Goal: Task Accomplishment & Management: Manage account settings

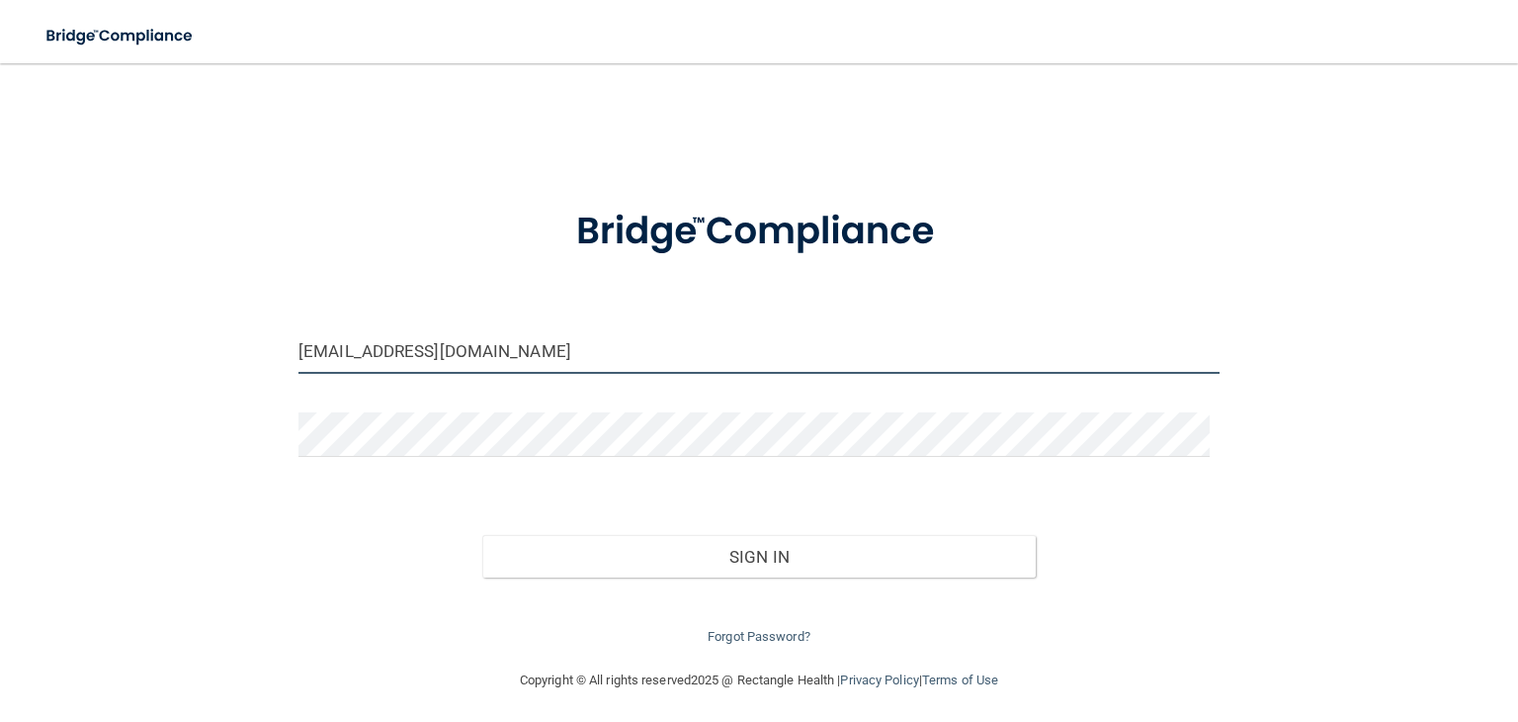
click at [495, 350] on input "[EMAIL_ADDRESS][DOMAIN_NAME]" at bounding box center [759, 351] width 921 height 44
click at [397, 352] on input "[EMAIL_ADDRESS][DOMAIN_NAME]" at bounding box center [759, 351] width 921 height 44
click at [162, 329] on div "[EMAIL_ADDRESS][DOMAIN_NAME] Invalid email/password. You don't have permission …" at bounding box center [759, 365] width 1439 height 565
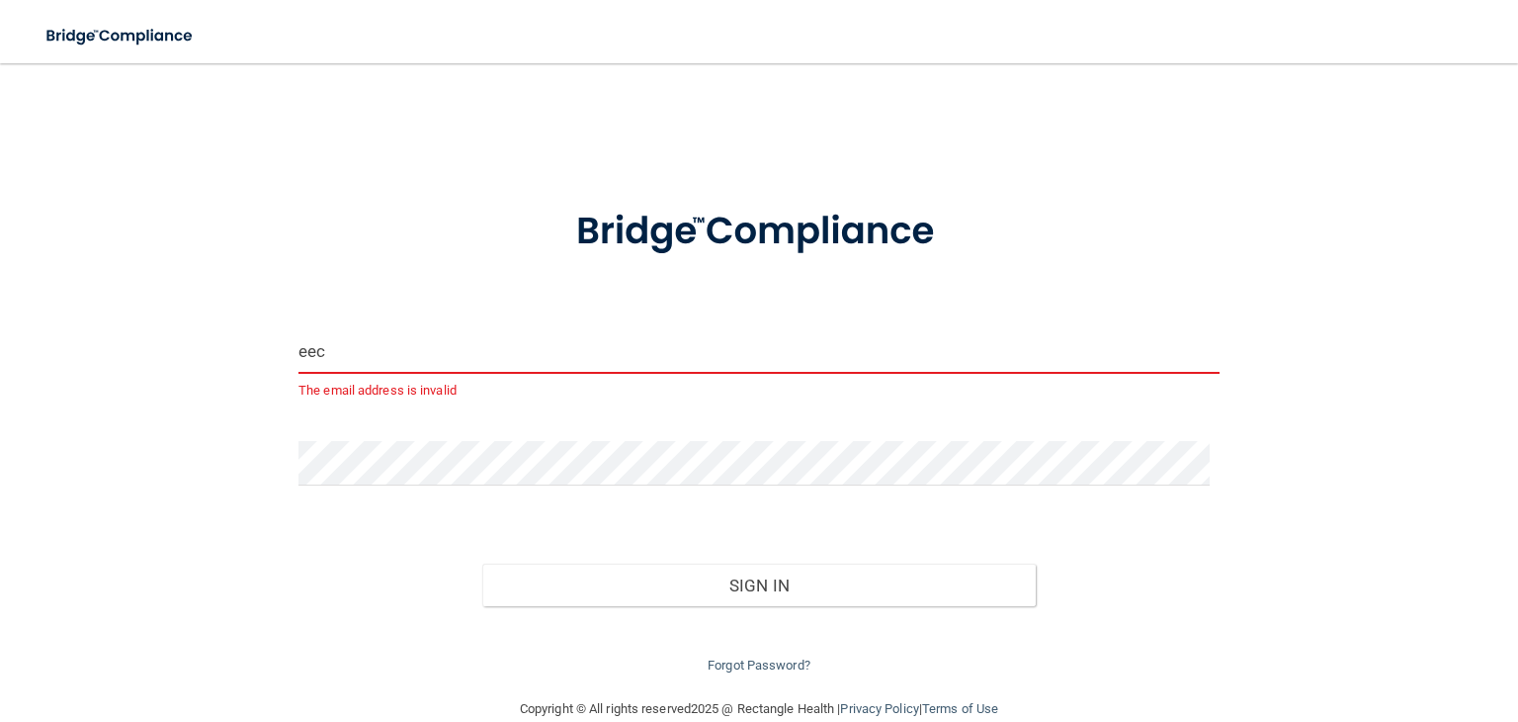
type input "[EMAIL_ADDRESS][DOMAIN_NAME]"
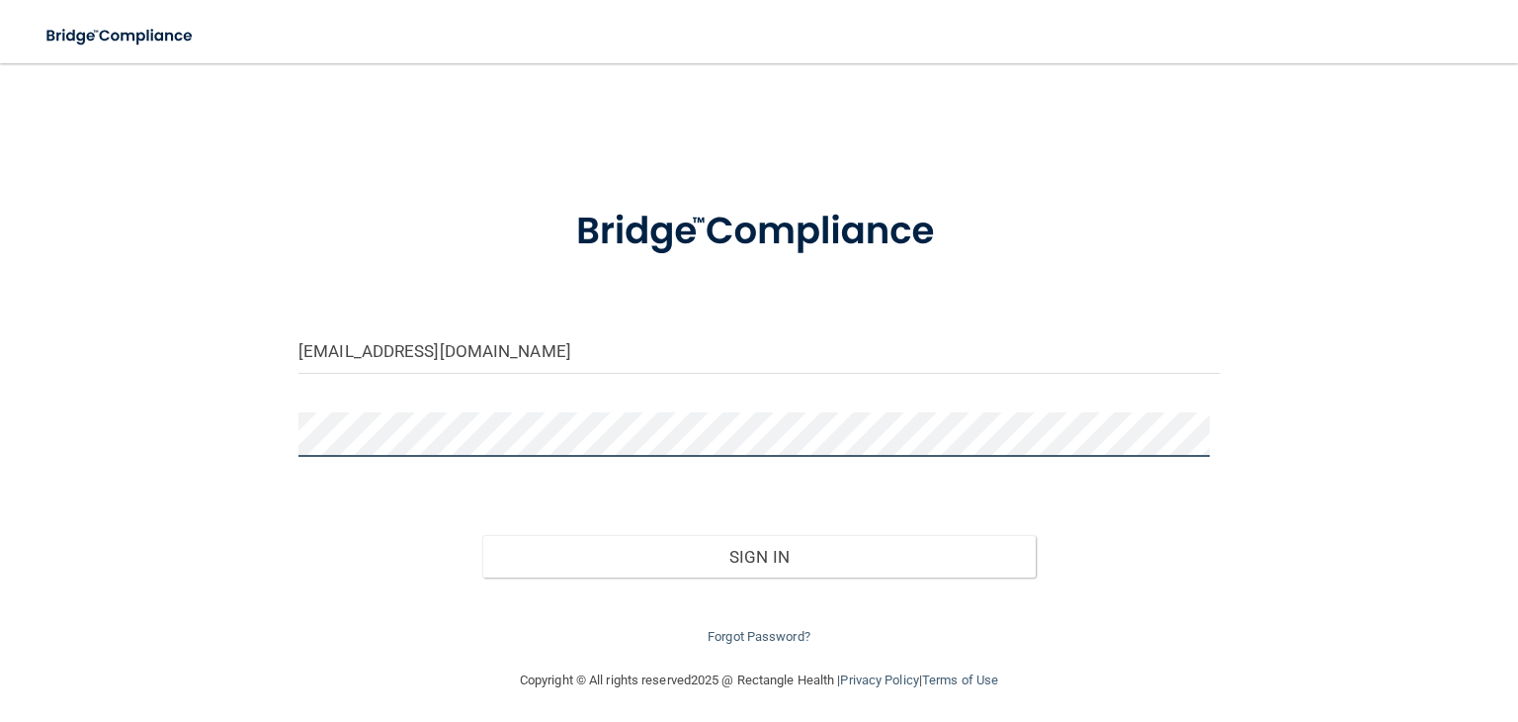
click at [482, 535] on button "Sign In" at bounding box center [758, 556] width 553 height 43
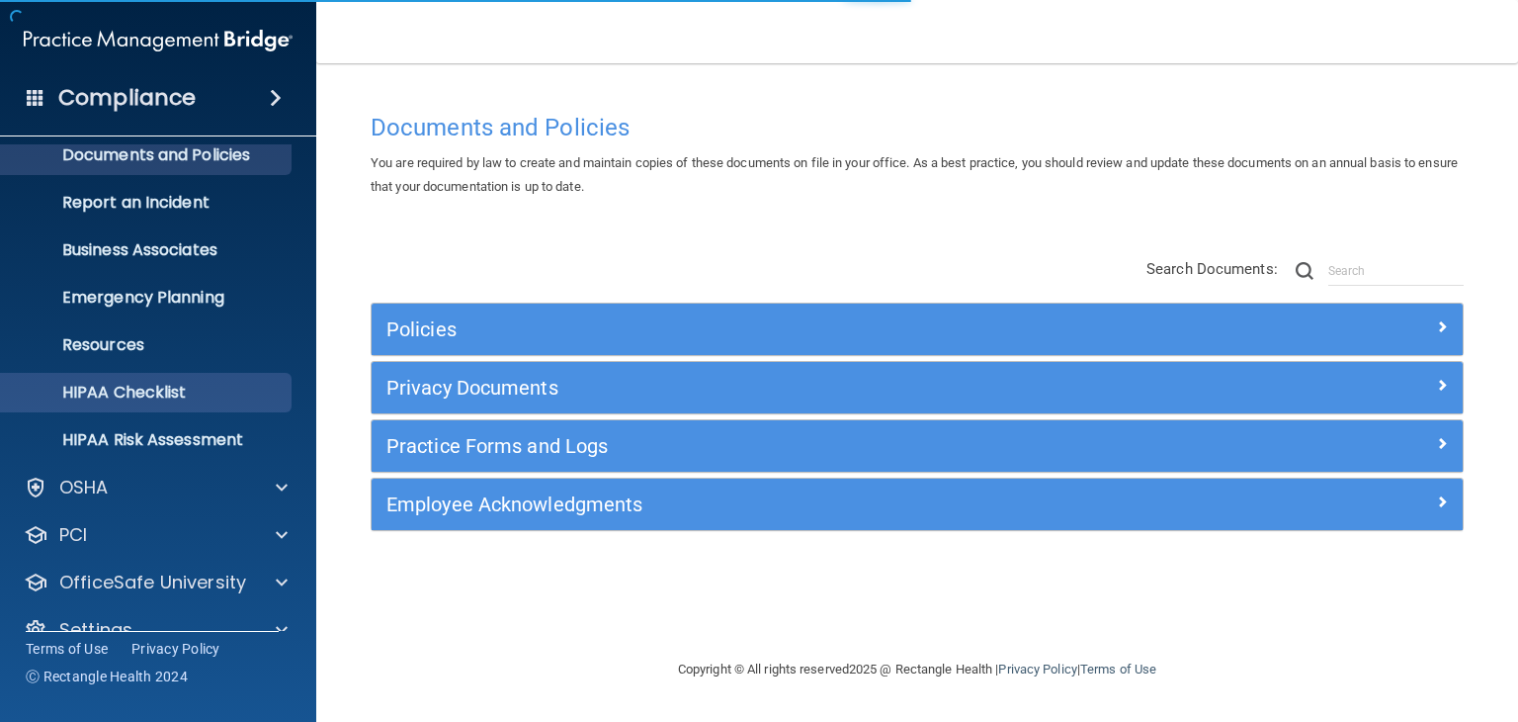
scroll to position [99, 0]
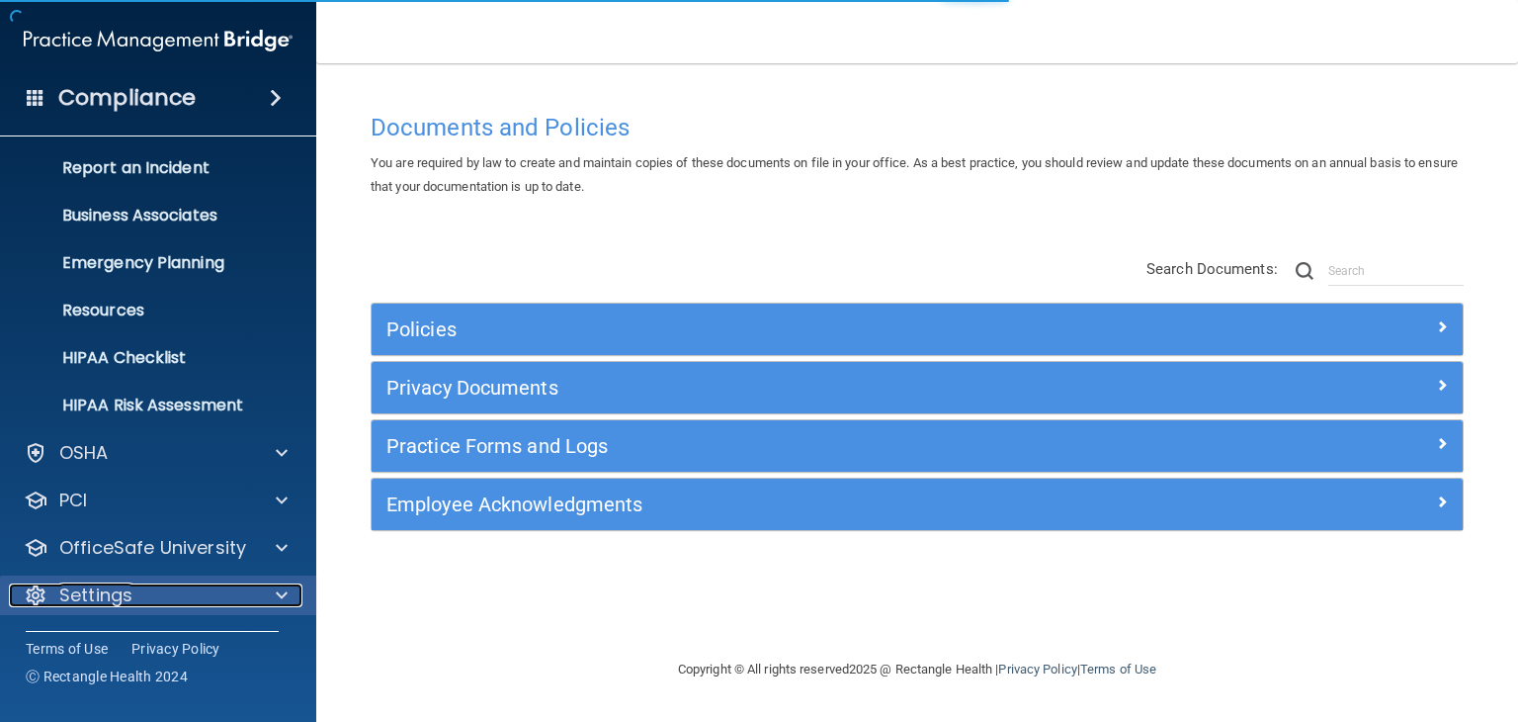
click at [268, 590] on div at bounding box center [278, 595] width 49 height 24
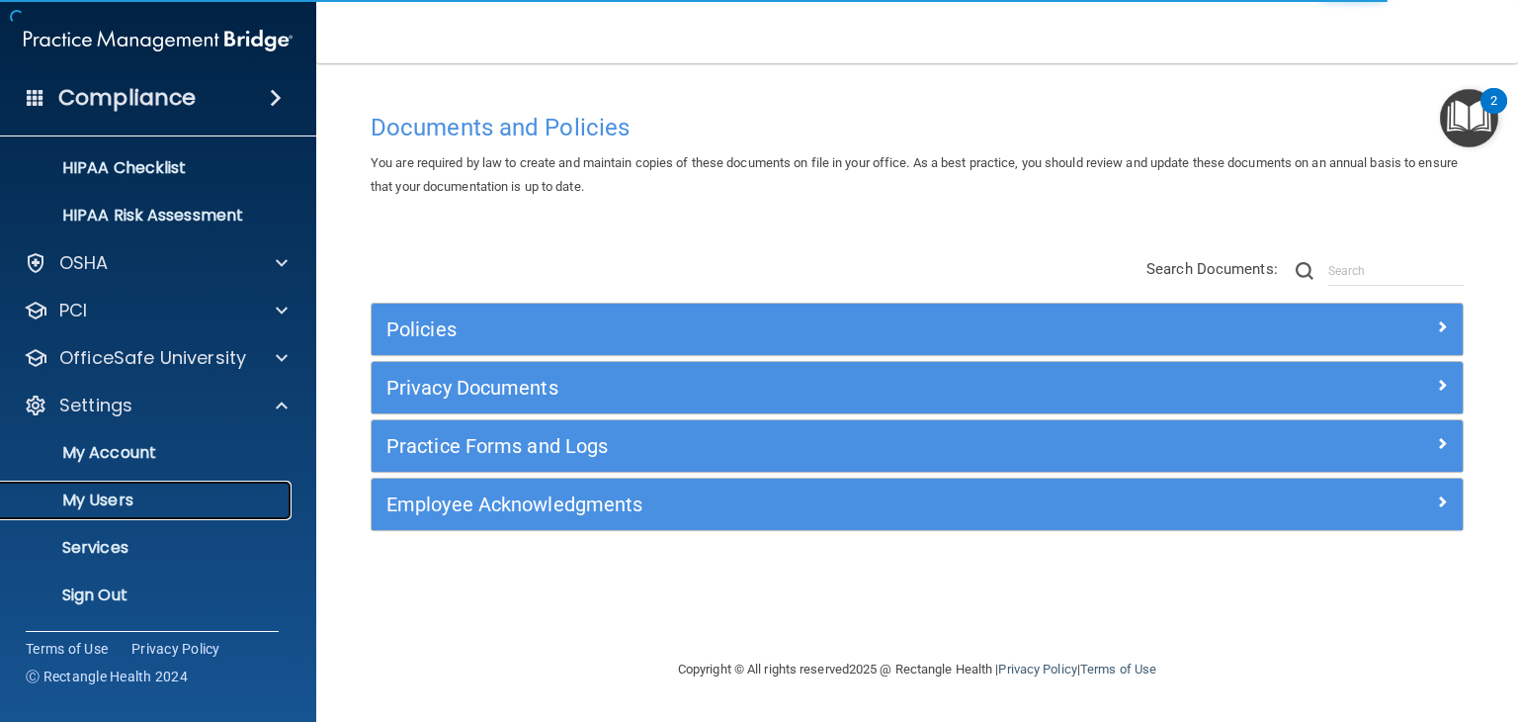
click at [75, 494] on p "My Users" at bounding box center [148, 500] width 270 height 20
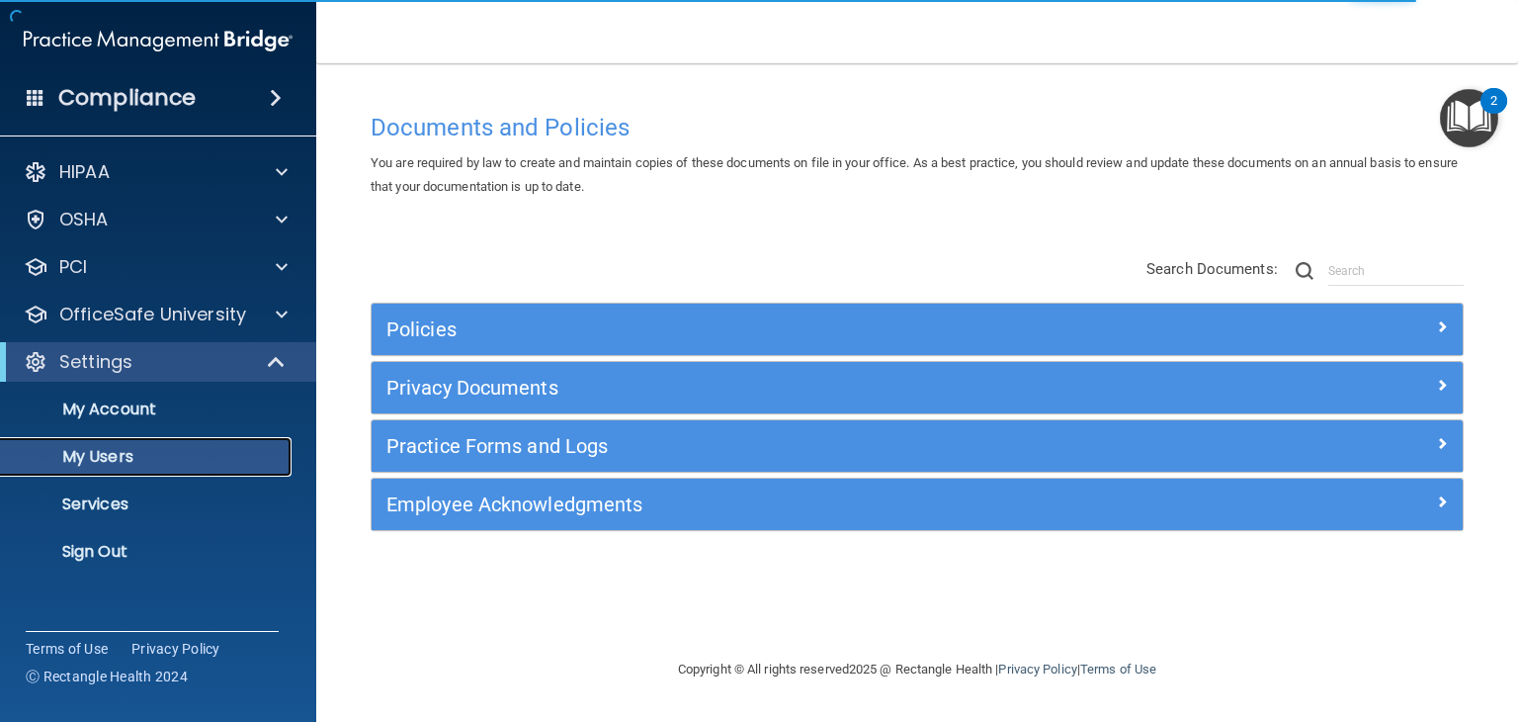
select select "20"
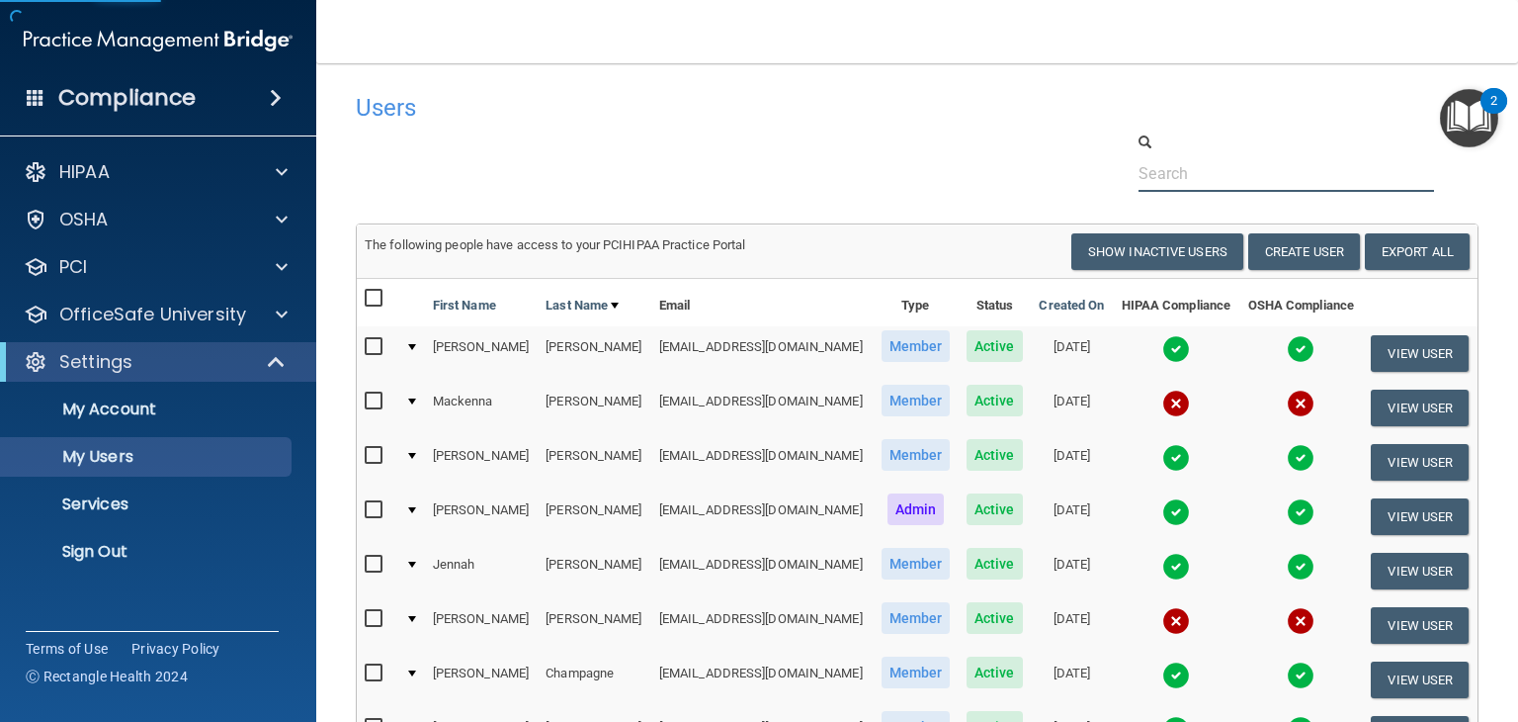
click at [1182, 178] on input "text" at bounding box center [1287, 173] width 296 height 37
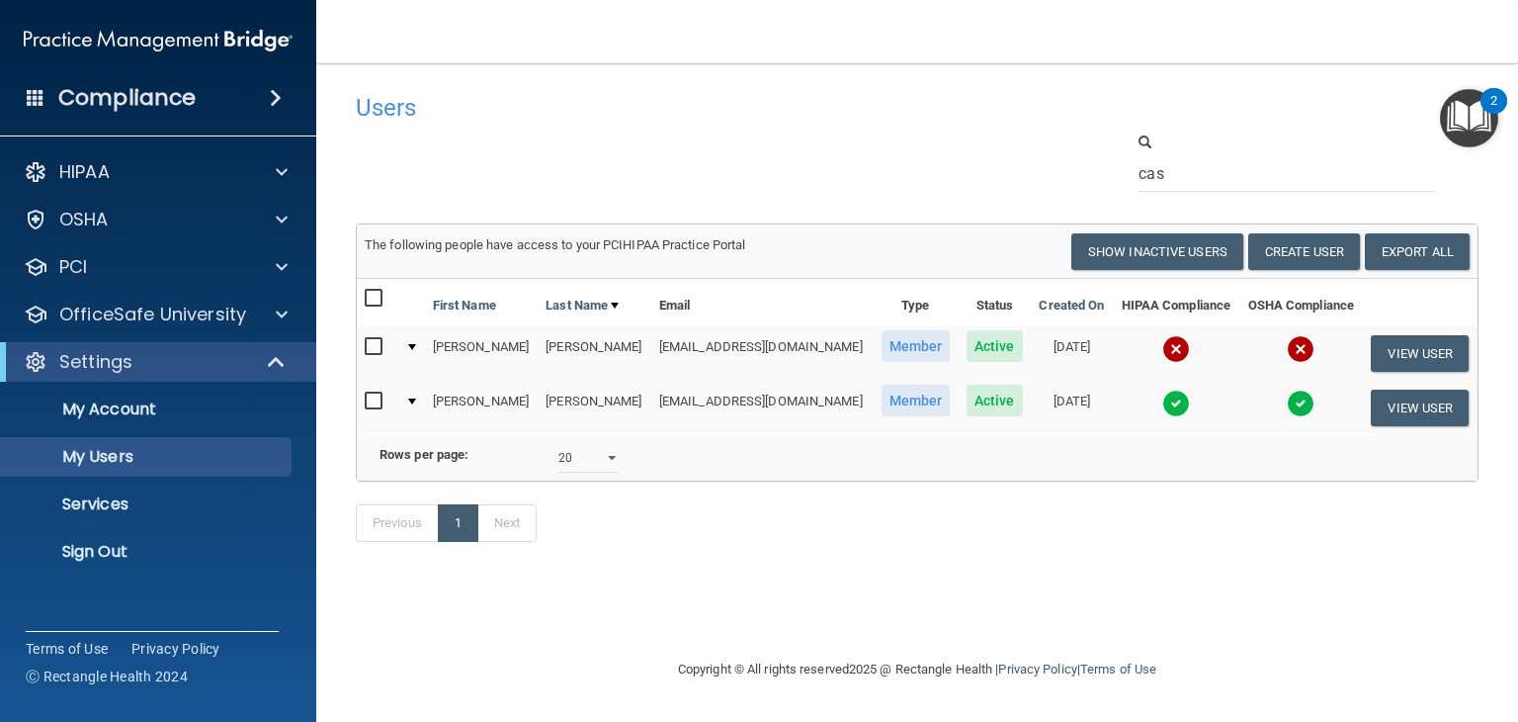
click at [1178, 346] on img at bounding box center [1176, 349] width 28 height 28
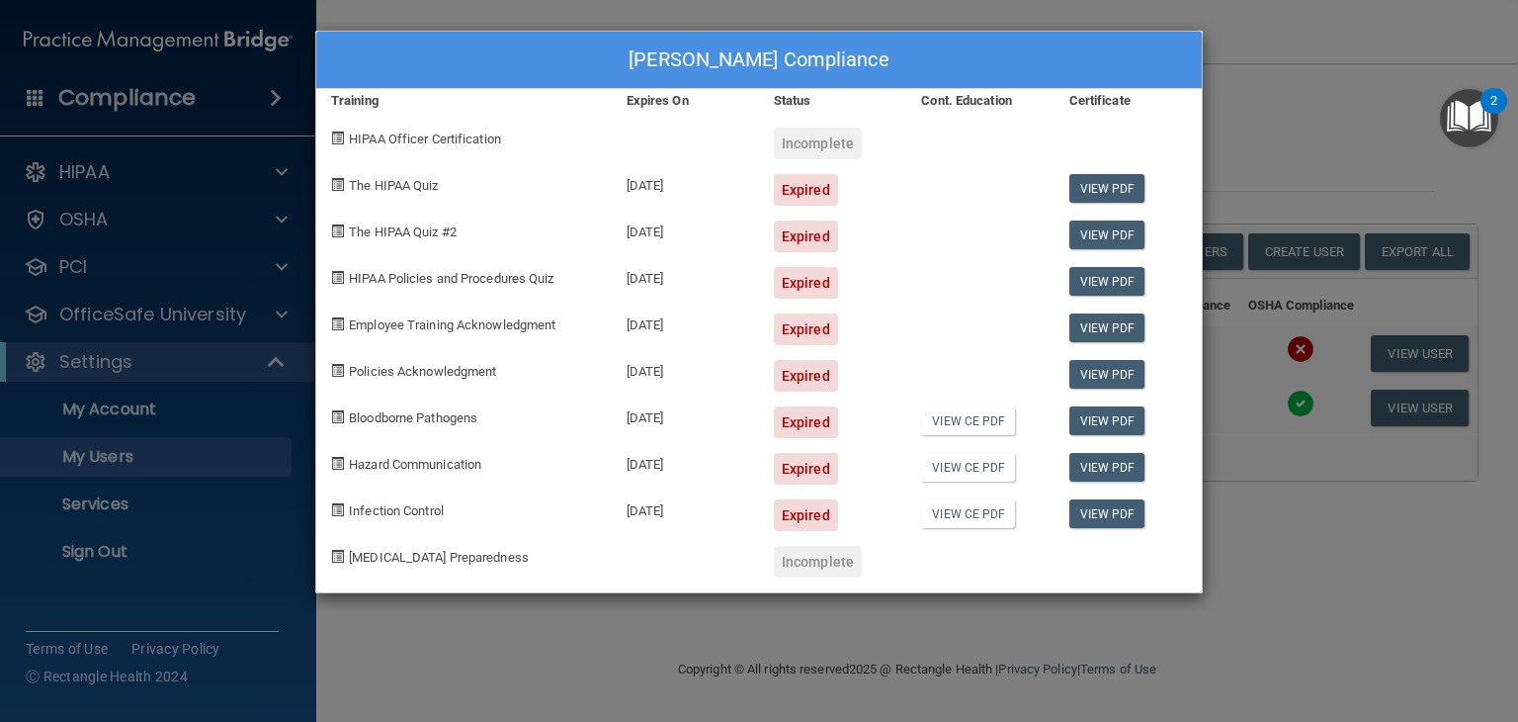
click at [1314, 76] on div "[PERSON_NAME] Compliance Training Expires On Status Cont. Education Certificate…" at bounding box center [759, 361] width 1518 height 722
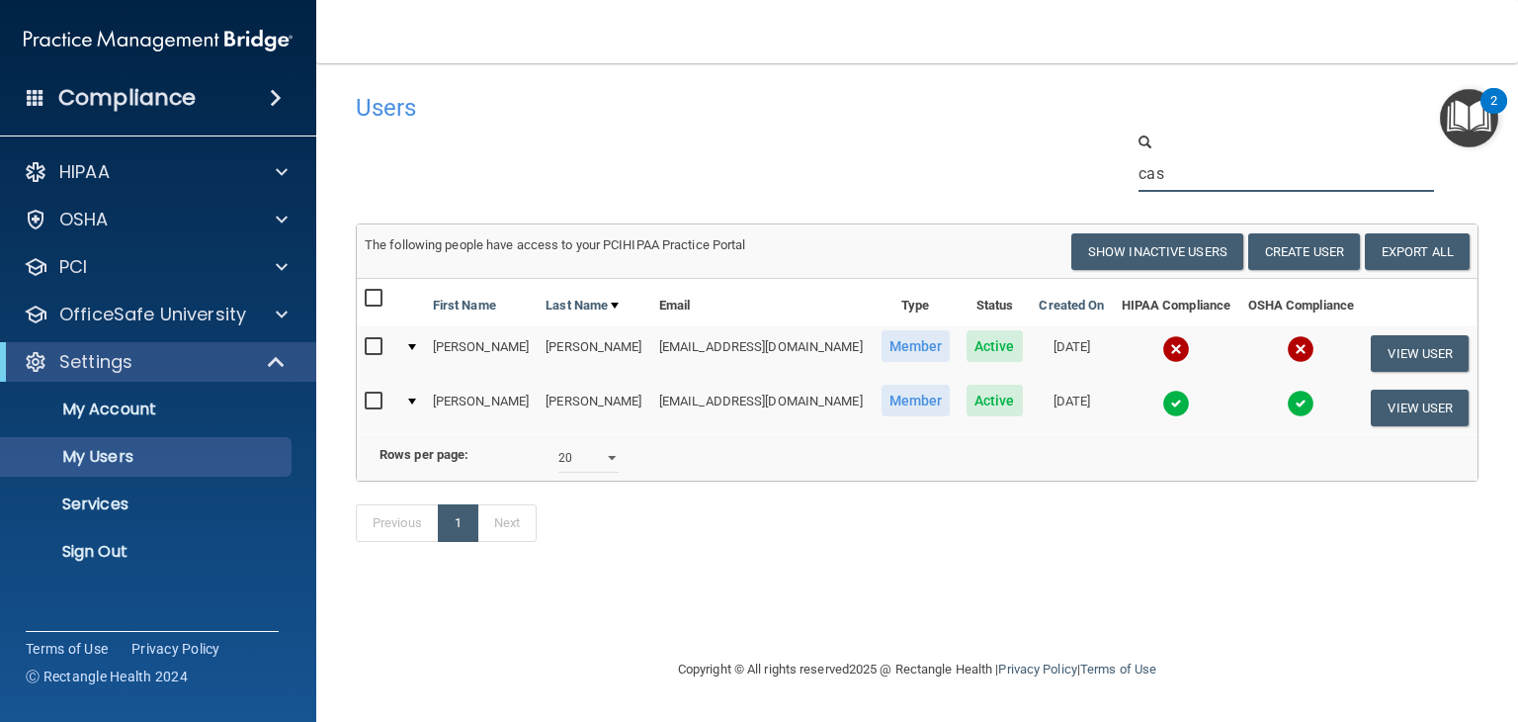
drag, startPoint x: 1199, startPoint y: 182, endPoint x: 992, endPoint y: 152, distance: 208.7
click at [992, 152] on div "cas" at bounding box center [917, 161] width 1152 height 60
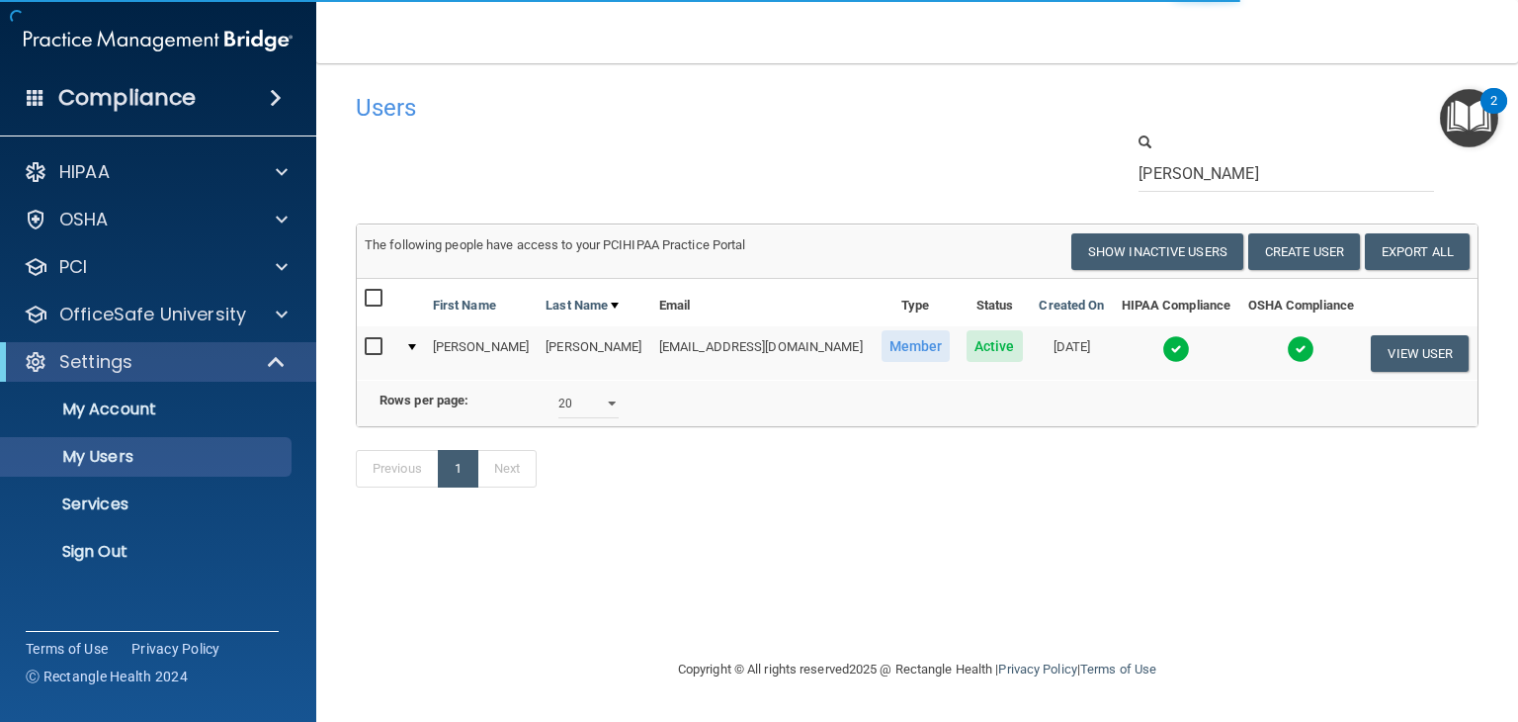
click at [1162, 347] on img at bounding box center [1176, 349] width 28 height 28
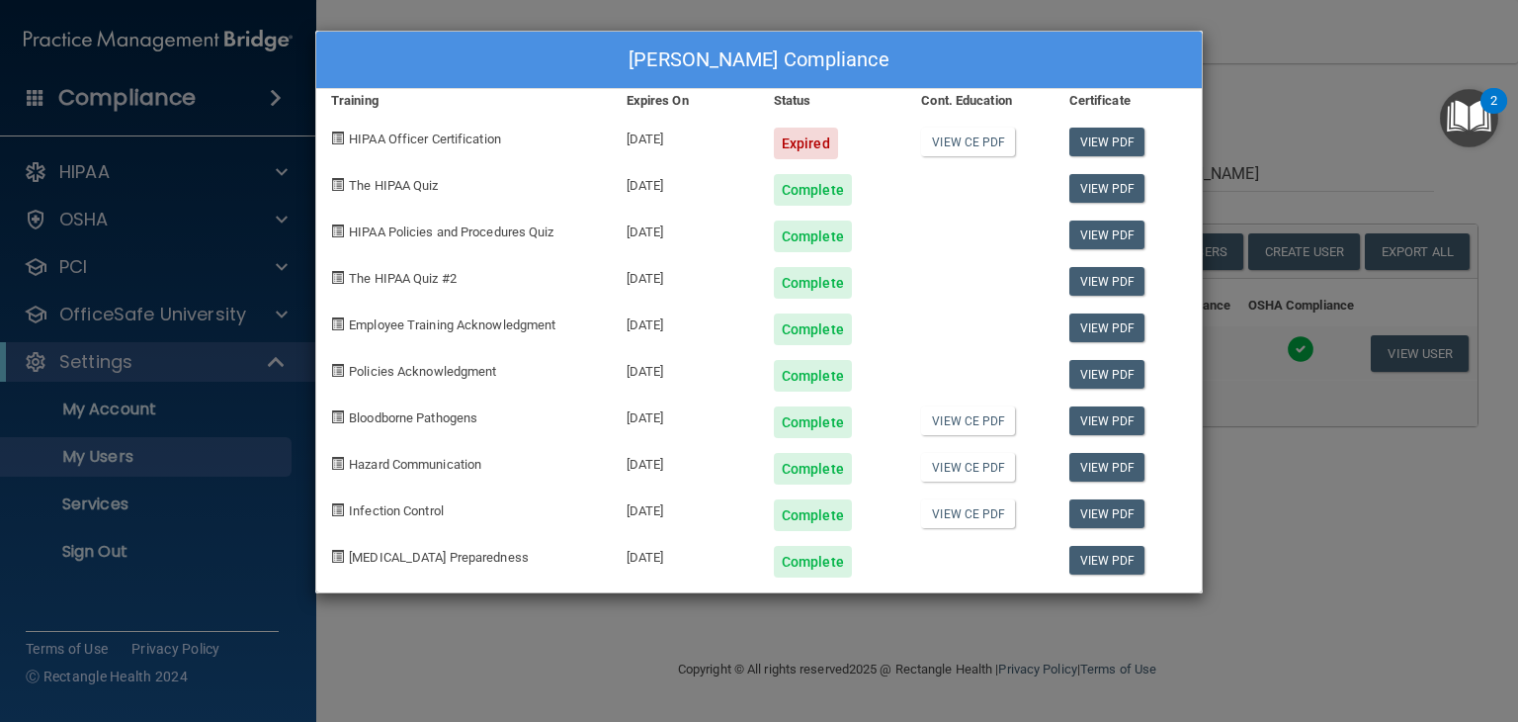
click at [1254, 88] on div "[PERSON_NAME] Compliance Training Expires On Status Cont. Education Certificate…" at bounding box center [759, 361] width 1518 height 722
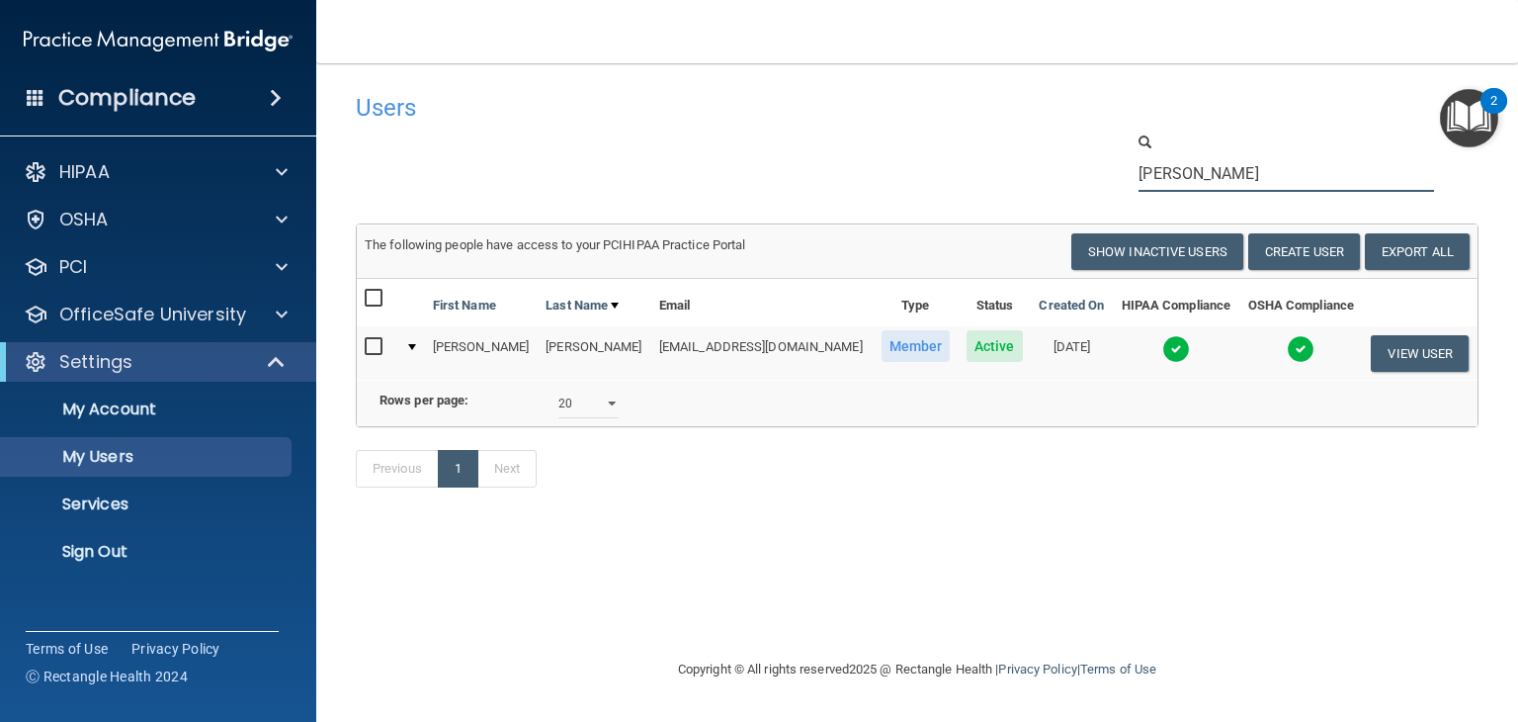
drag, startPoint x: 1194, startPoint y: 175, endPoint x: 1052, endPoint y: 151, distance: 144.3
click at [1054, 154] on div "[PERSON_NAME]" at bounding box center [917, 161] width 1152 height 60
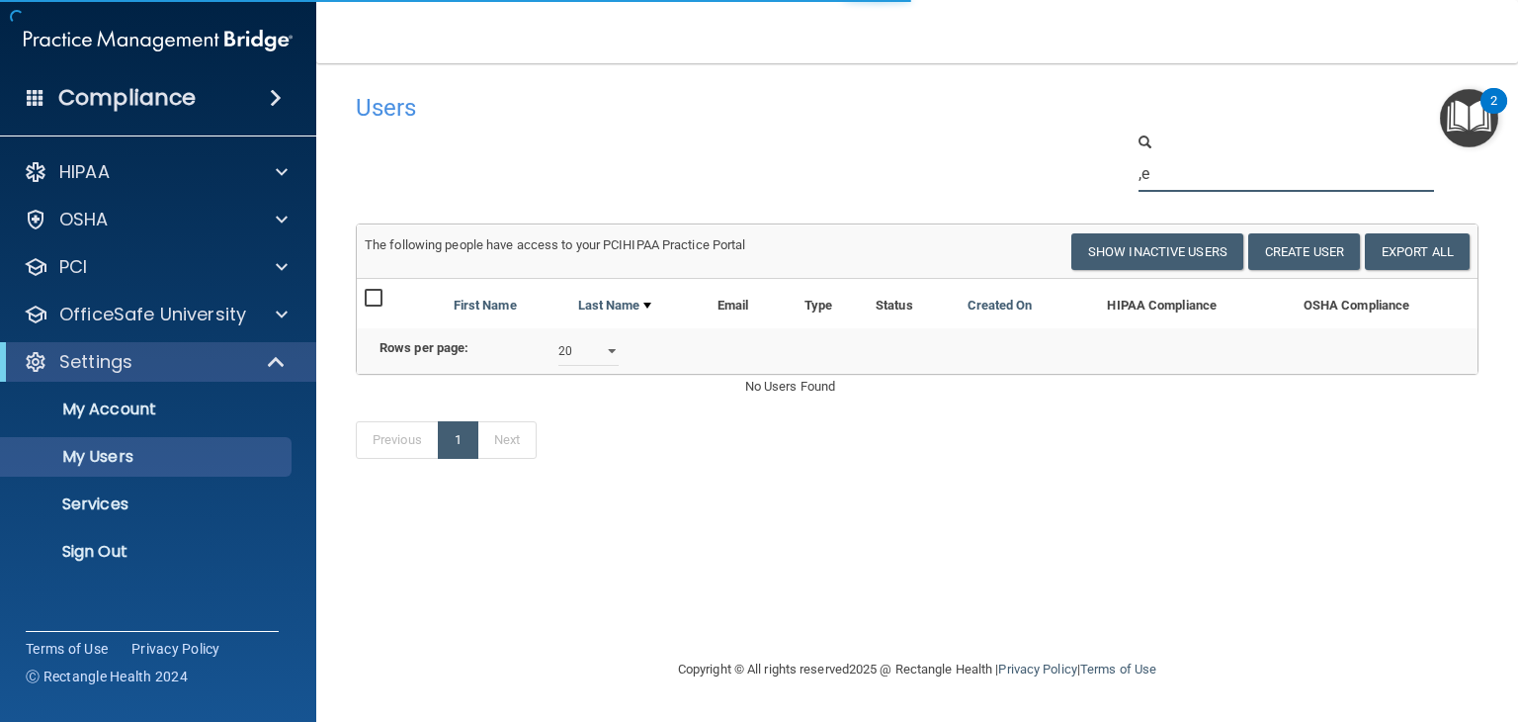
type input ","
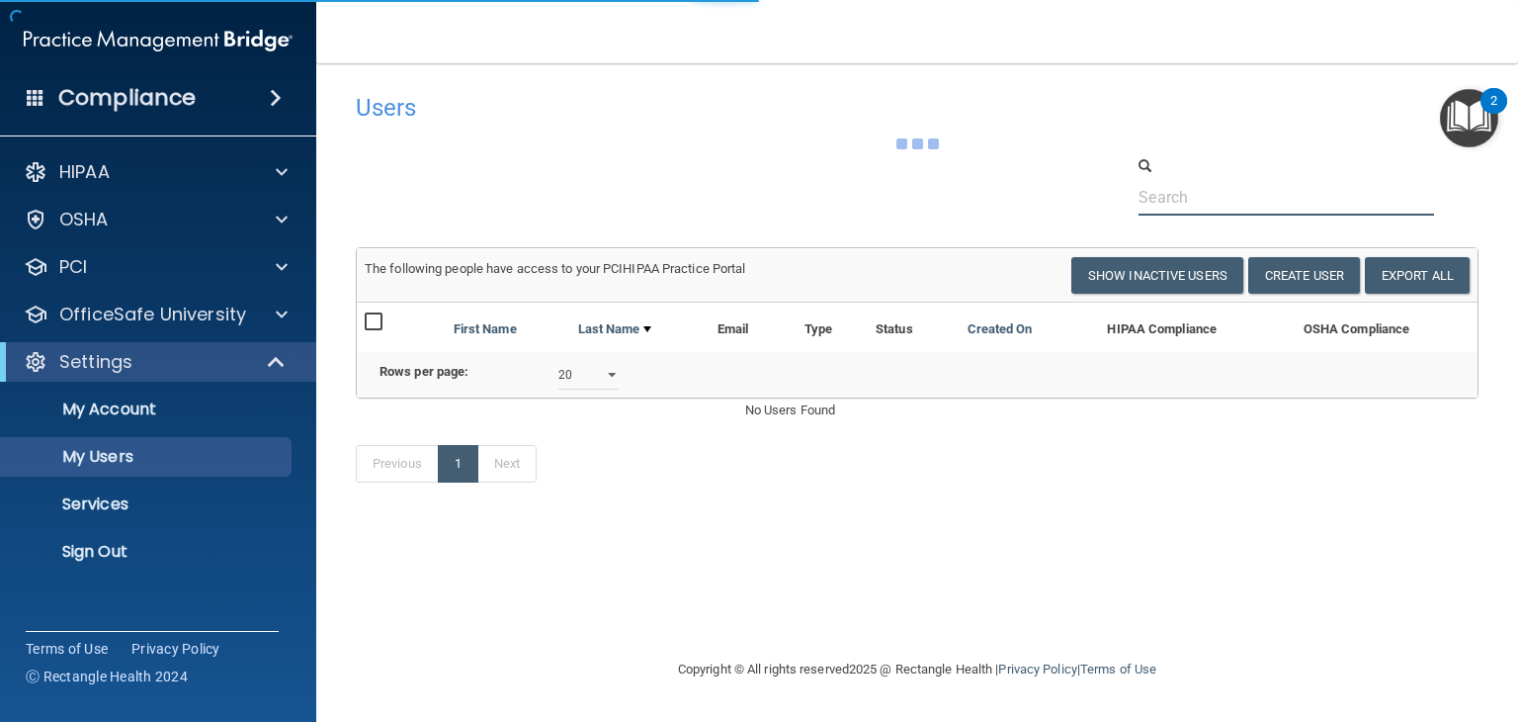
type input "a"
type input "k"
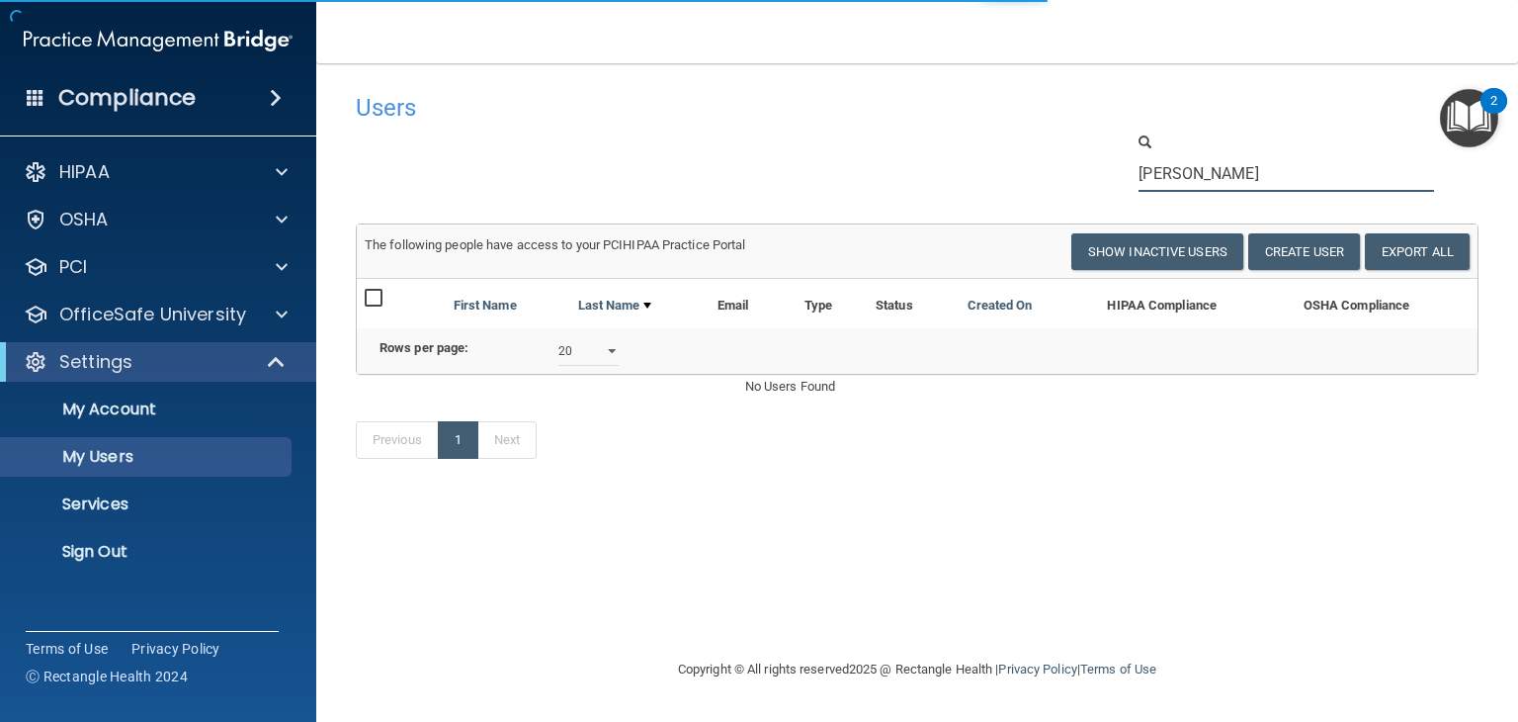
type input "[PERSON_NAME]"
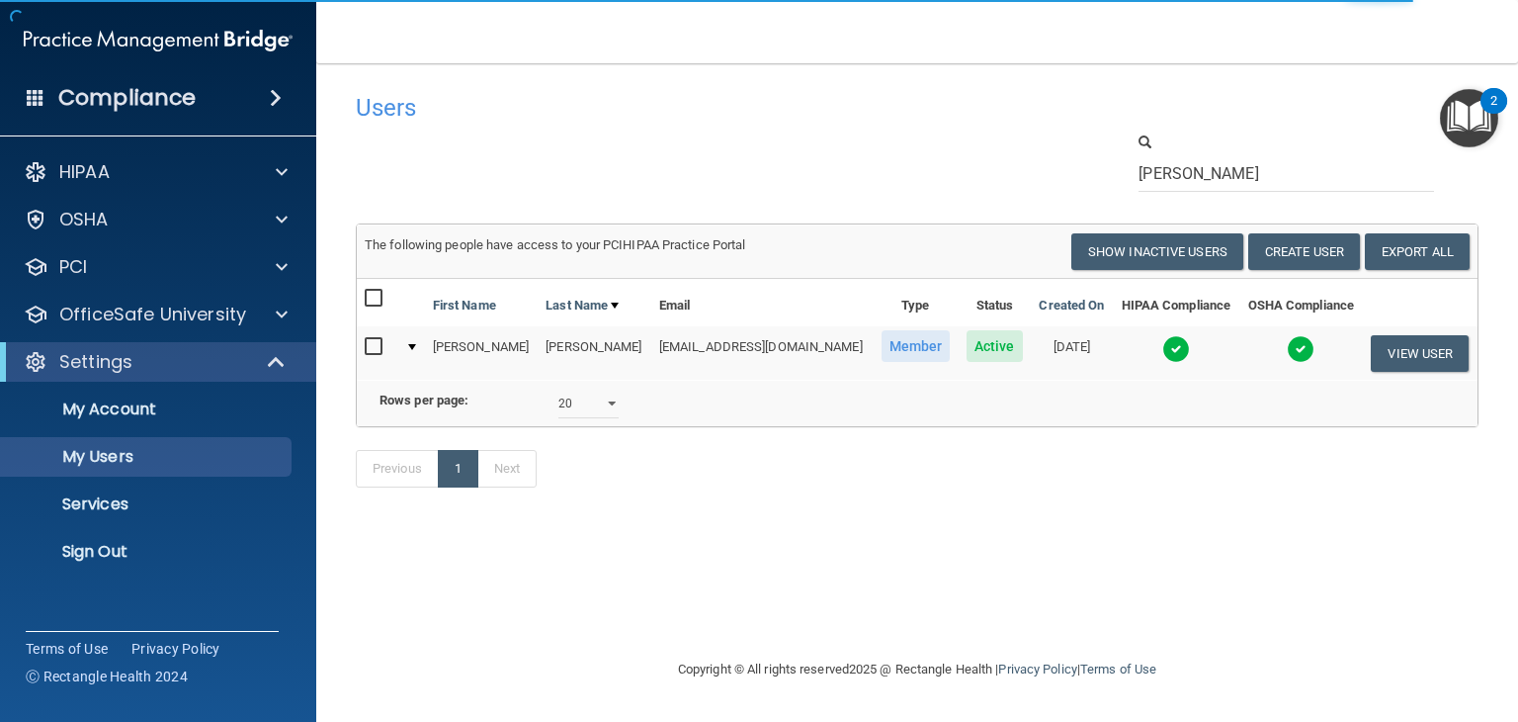
click at [1162, 350] on img at bounding box center [1176, 349] width 28 height 28
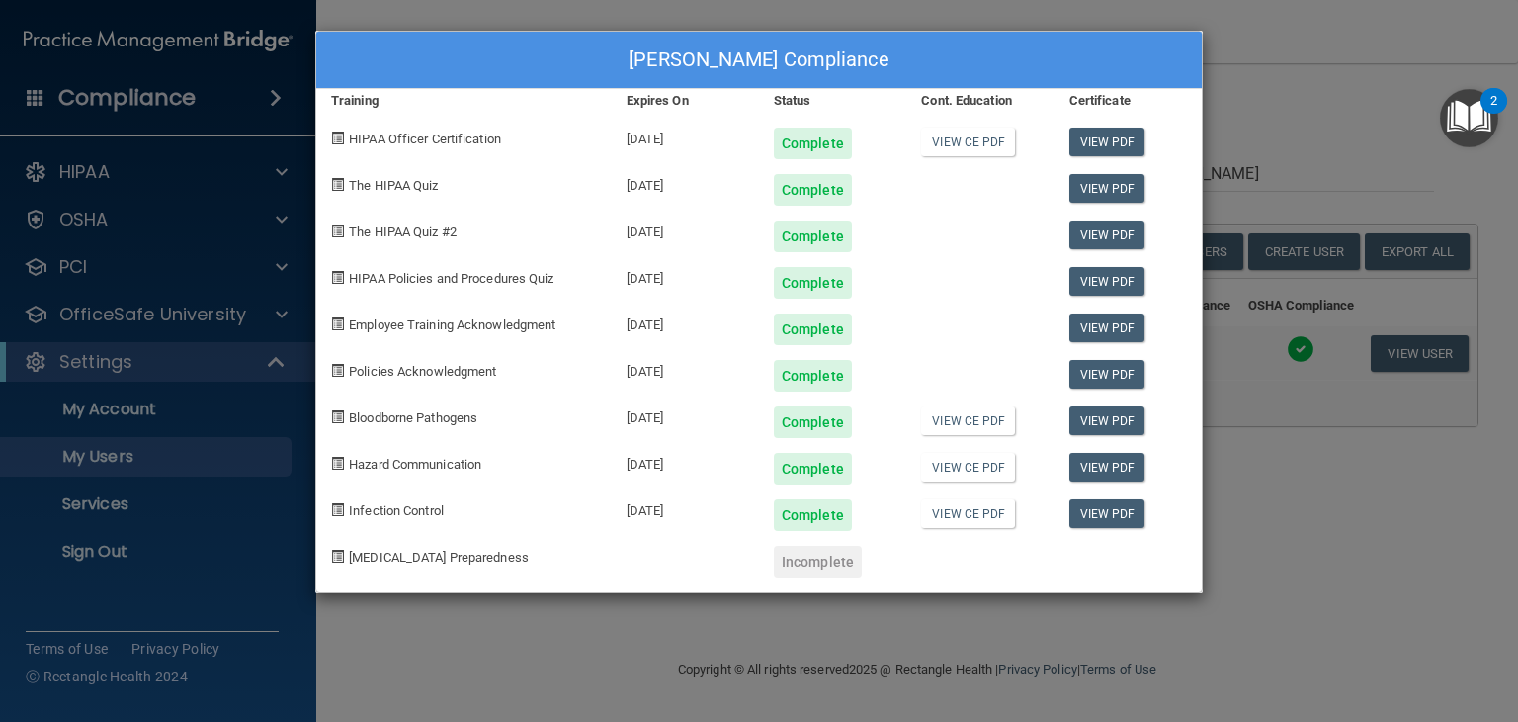
click at [1283, 181] on div "[PERSON_NAME] Compliance Training Expires On Status Cont. Education Certificate…" at bounding box center [759, 361] width 1518 height 722
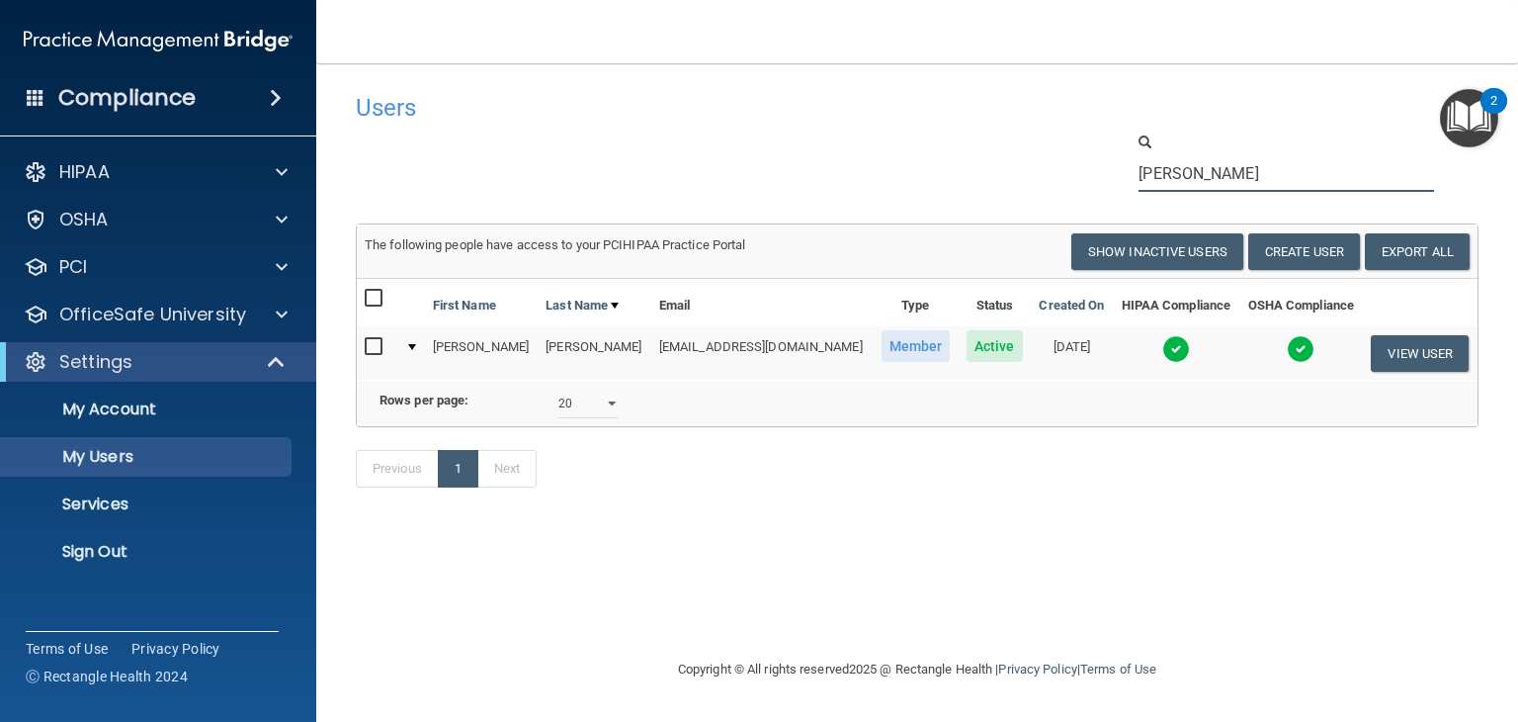
drag, startPoint x: 1215, startPoint y: 172, endPoint x: 1011, endPoint y: 170, distance: 203.6
click at [1018, 171] on div "[PERSON_NAME]" at bounding box center [917, 161] width 1152 height 60
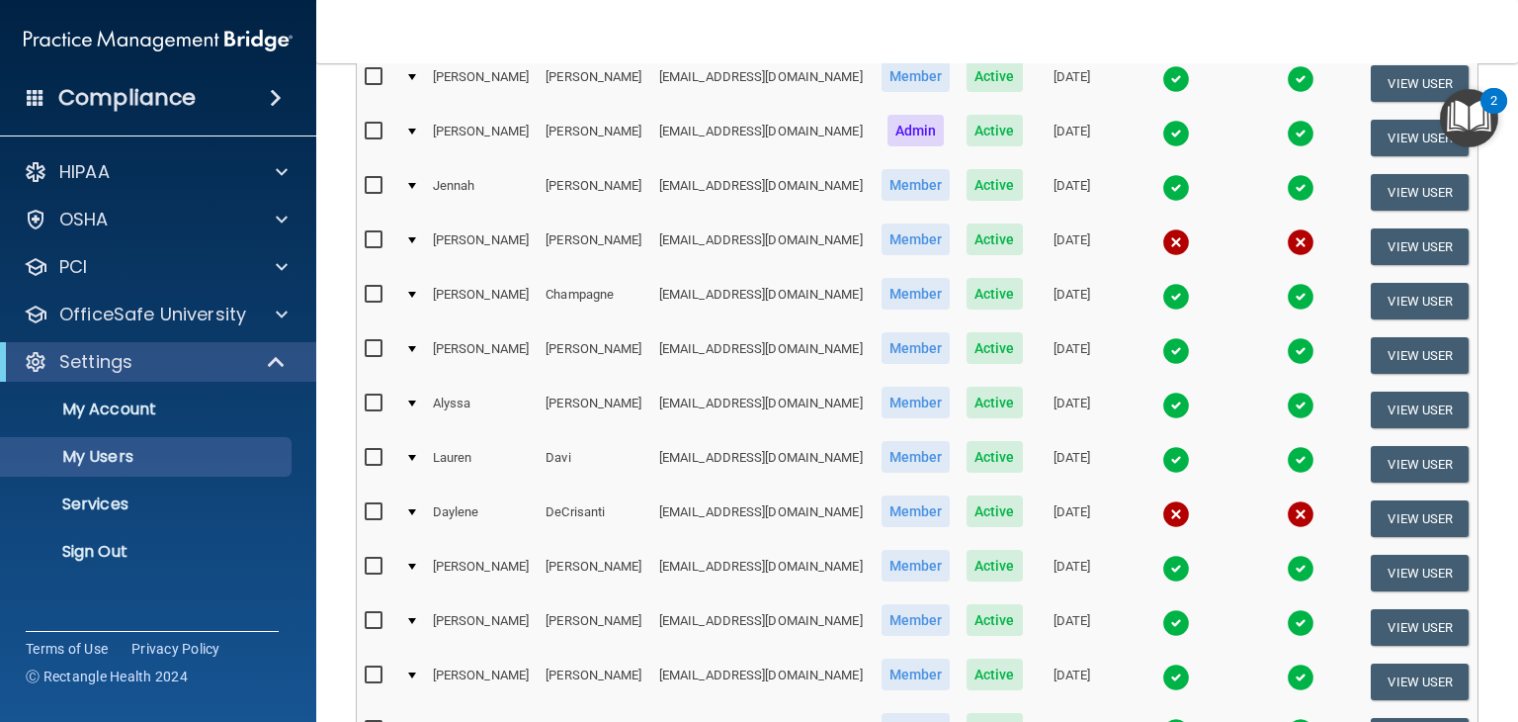
scroll to position [392, 0]
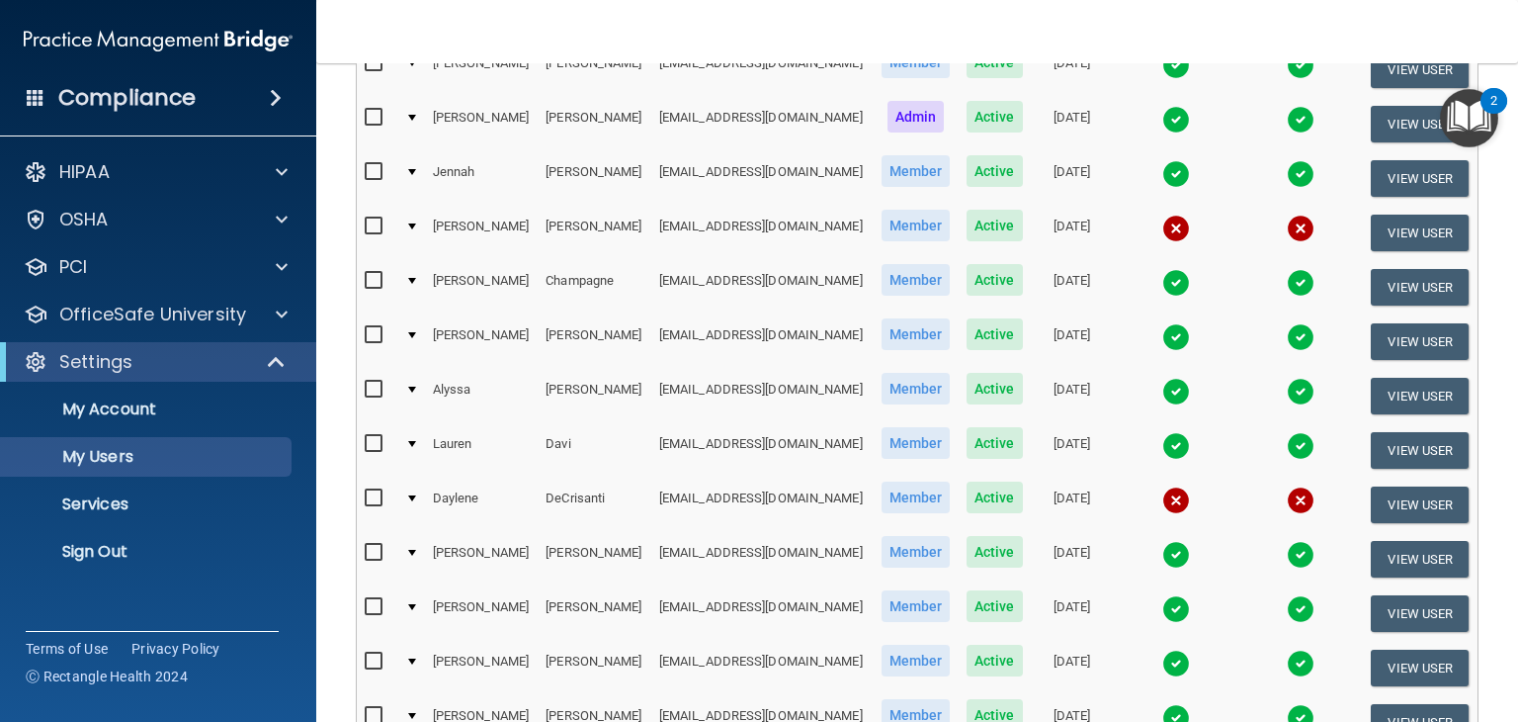
click at [1172, 506] on img at bounding box center [1176, 500] width 28 height 28
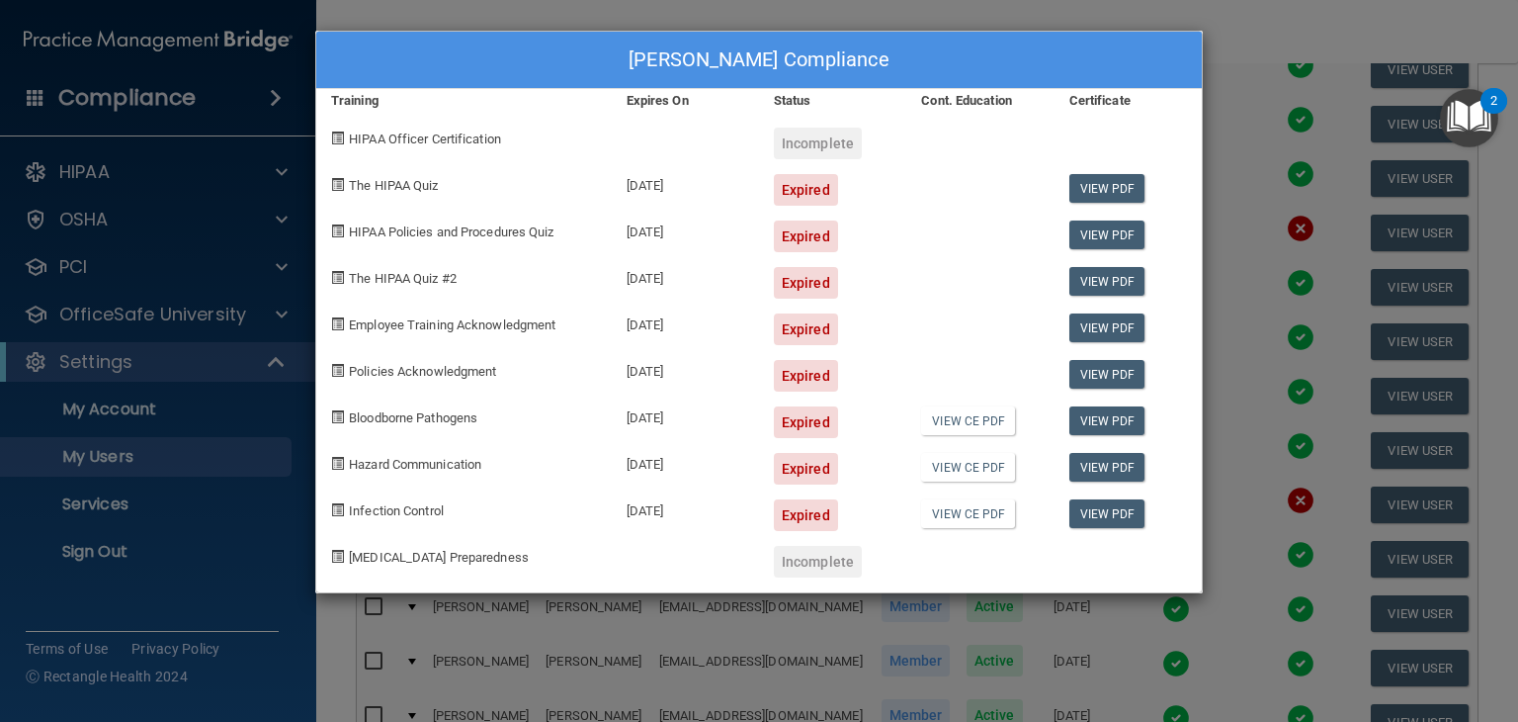
click at [1283, 29] on div "[PERSON_NAME] Compliance Training Expires On Status Cont. Education Certificate…" at bounding box center [759, 361] width 1518 height 722
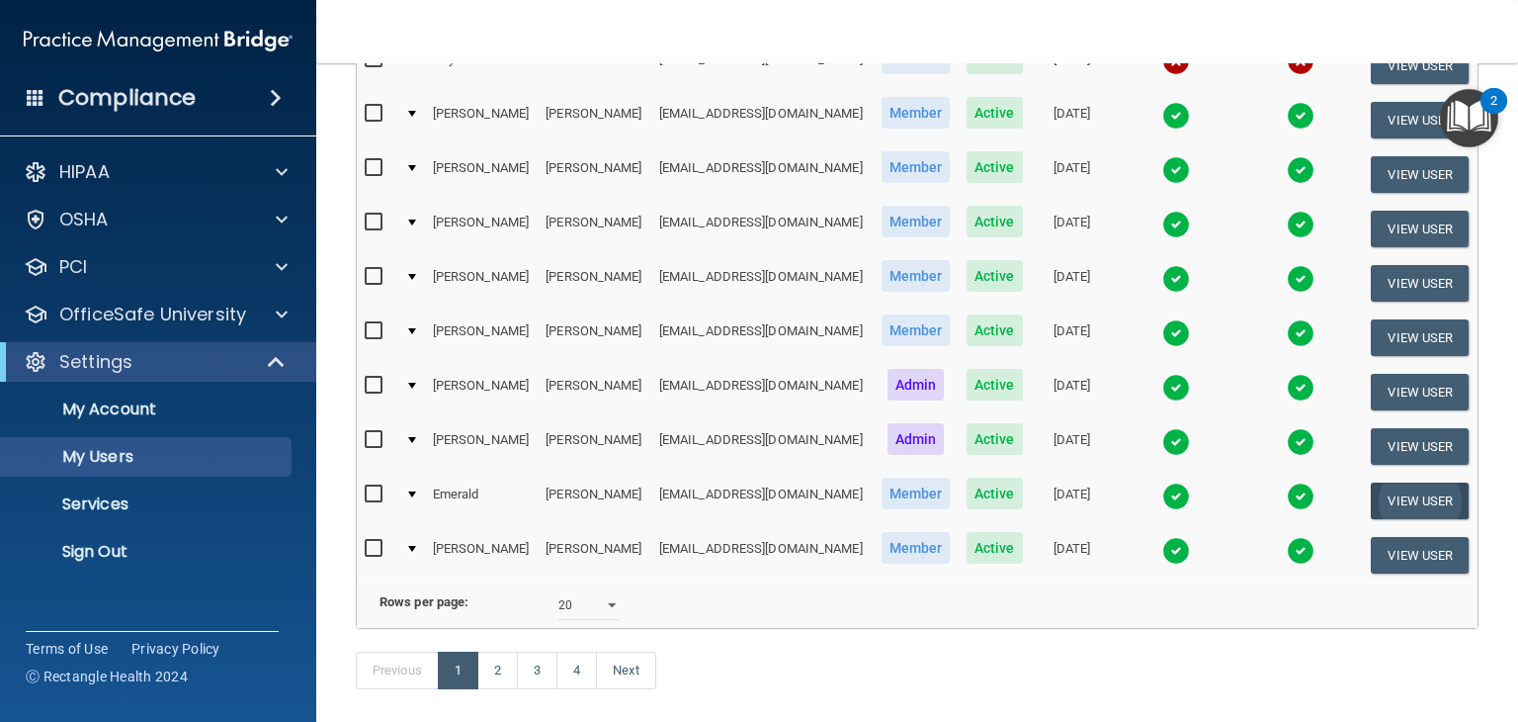
scroll to position [874, 0]
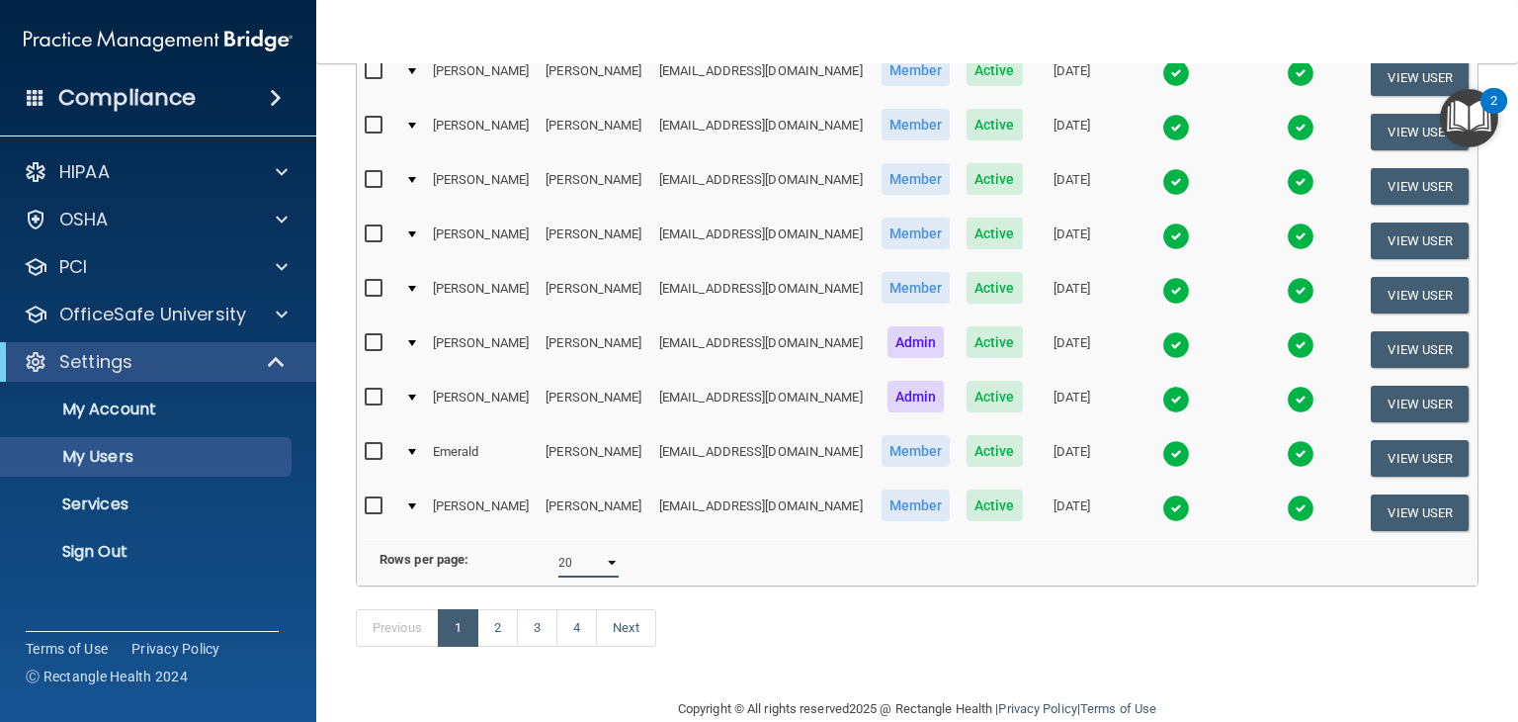
click at [600, 577] on select "10 20 30 40 all" at bounding box center [588, 563] width 60 height 30
select select "62"
click at [558, 576] on select "10 20 30 40 all" at bounding box center [588, 563] width 60 height 30
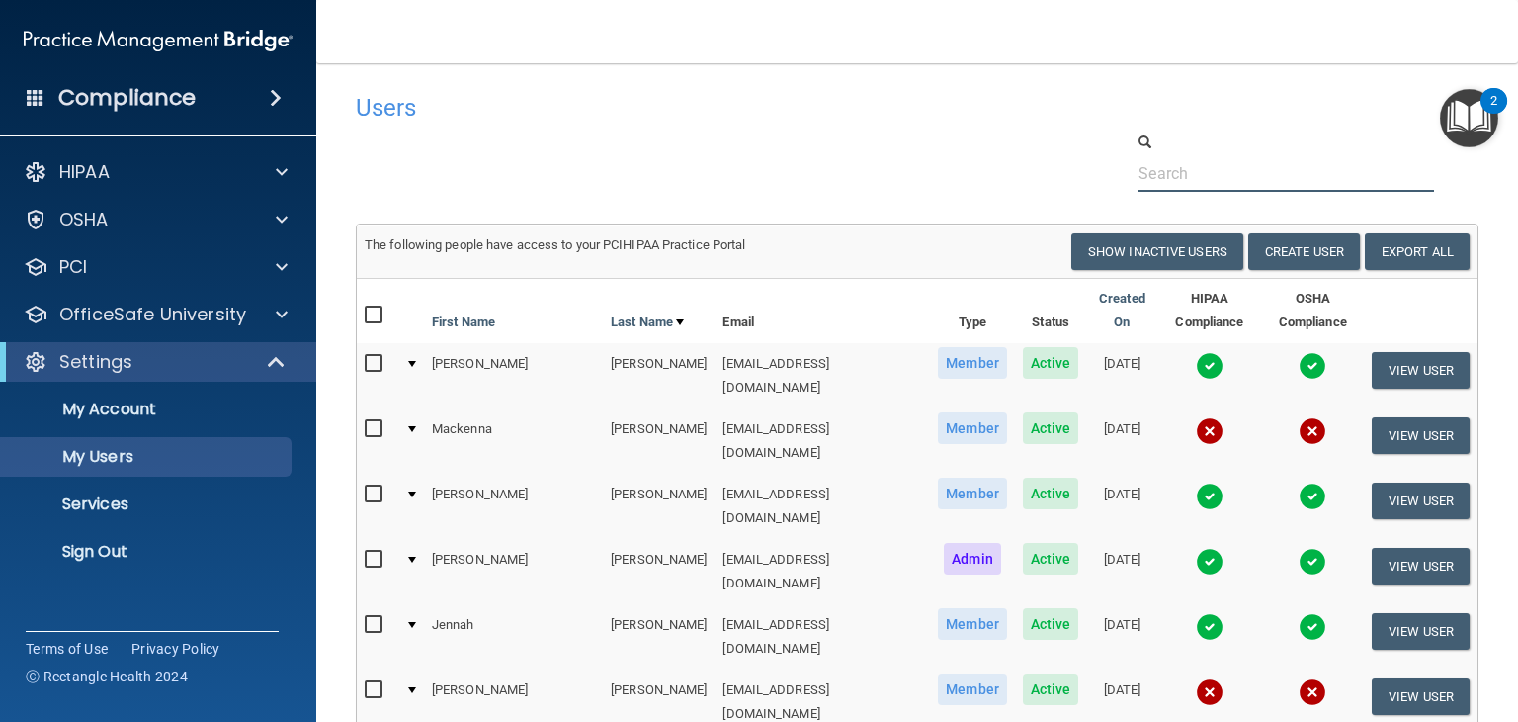
click at [1202, 173] on input "text" at bounding box center [1287, 173] width 296 height 37
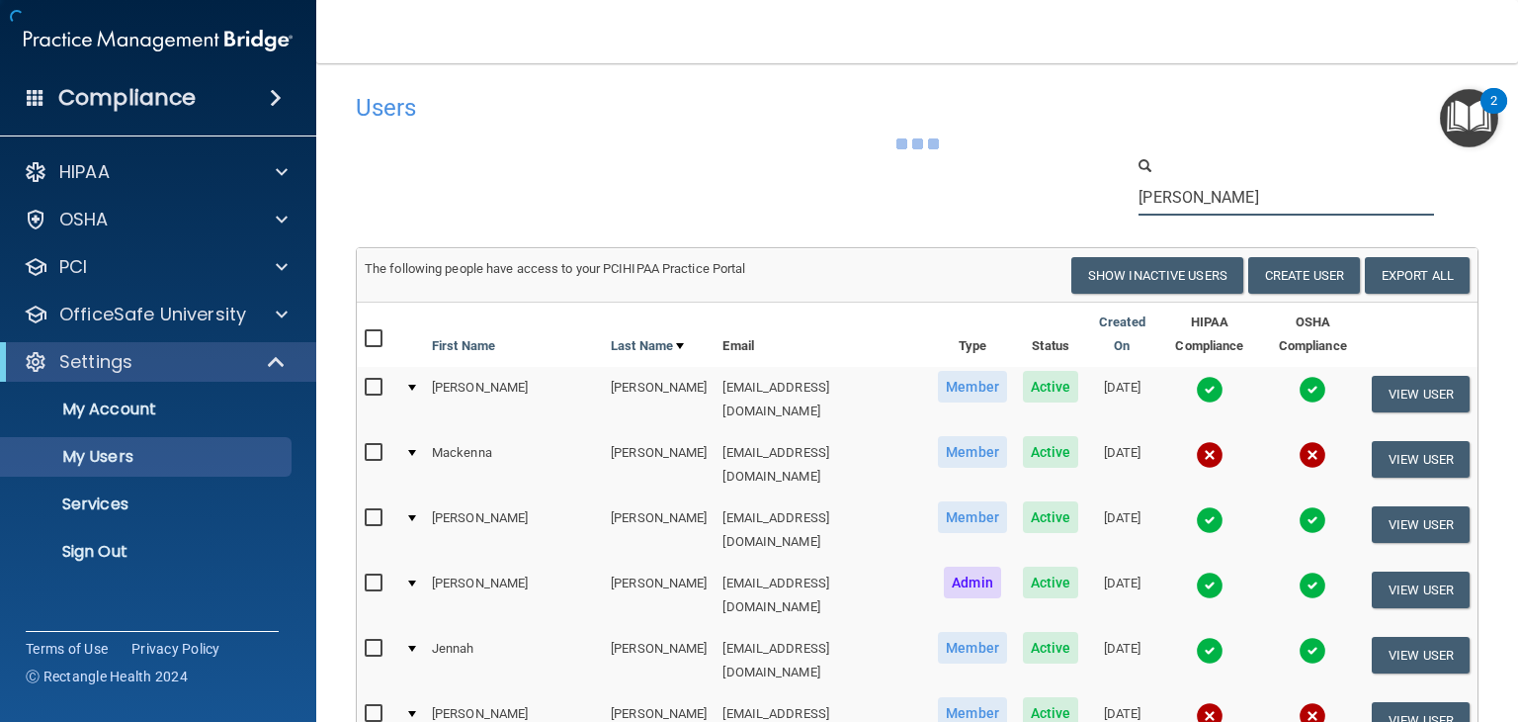
type input "[PERSON_NAME]"
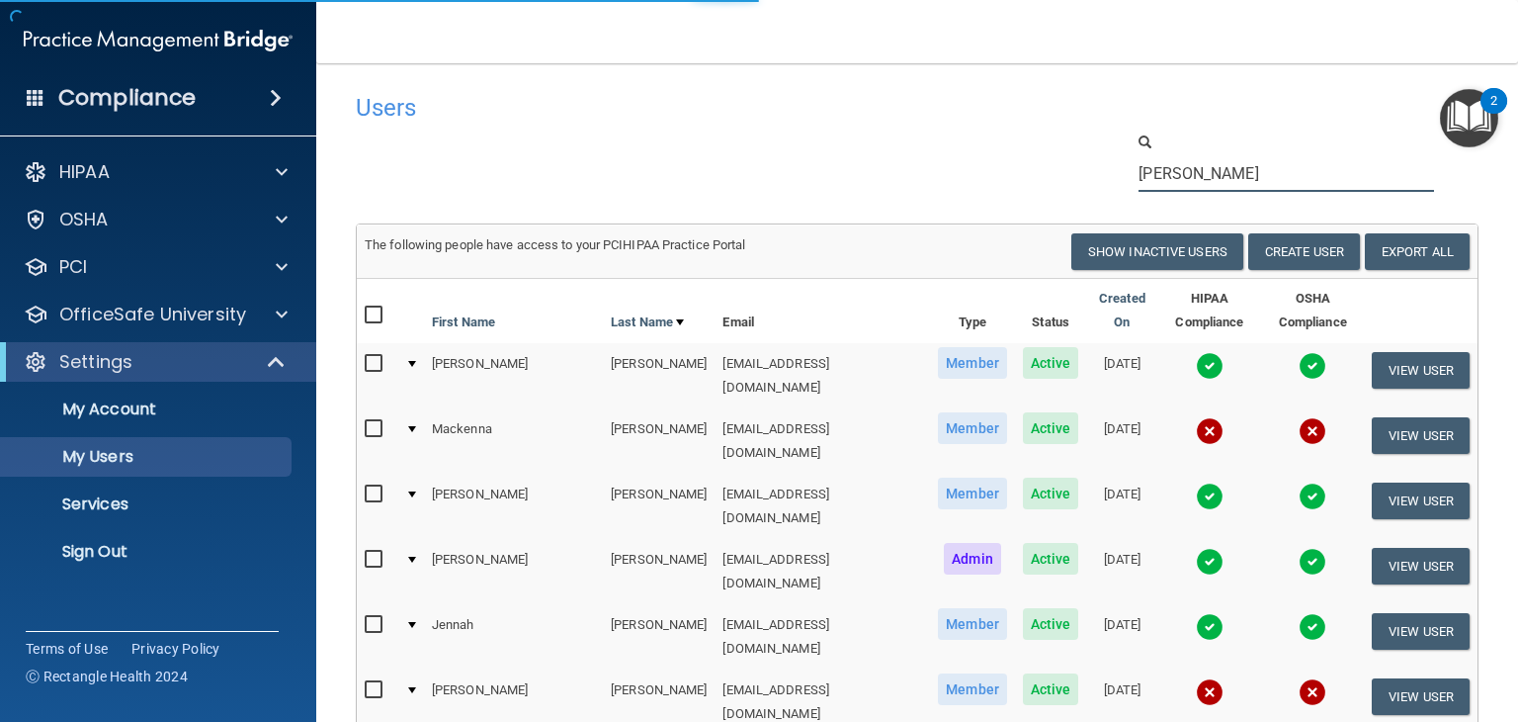
select select "20"
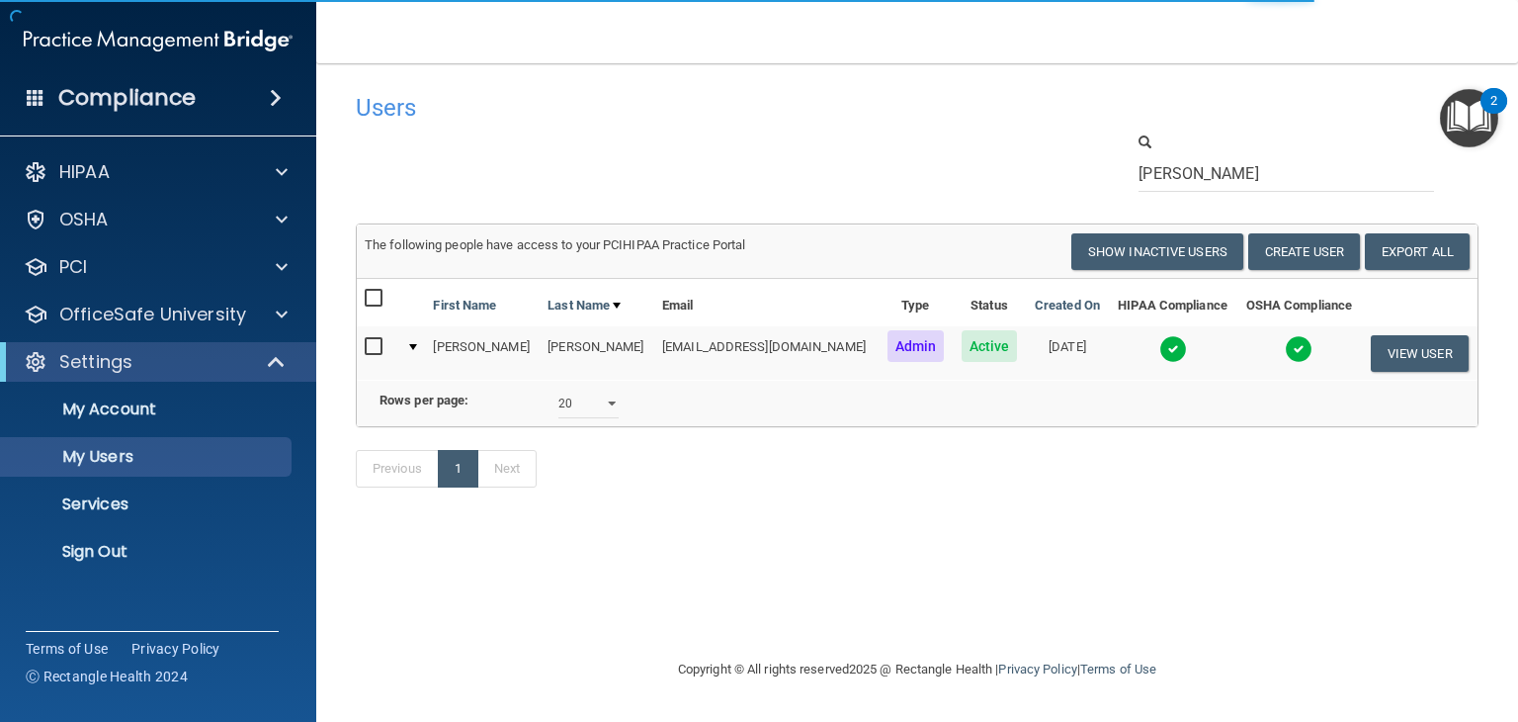
click at [1162, 352] on img at bounding box center [1173, 349] width 28 height 28
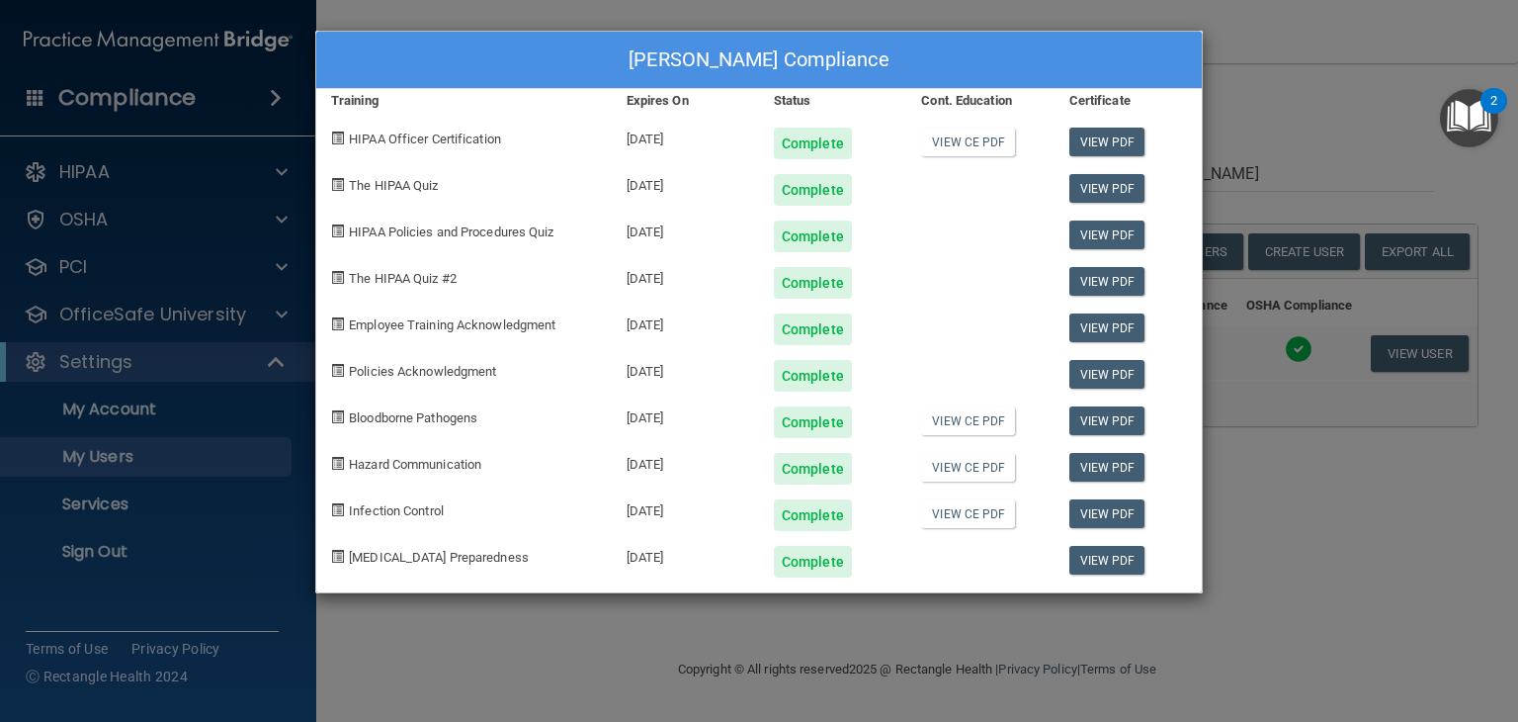
click at [1258, 93] on div "[PERSON_NAME] Compliance Training Expires On Status Cont. Education Certificate…" at bounding box center [759, 361] width 1518 height 722
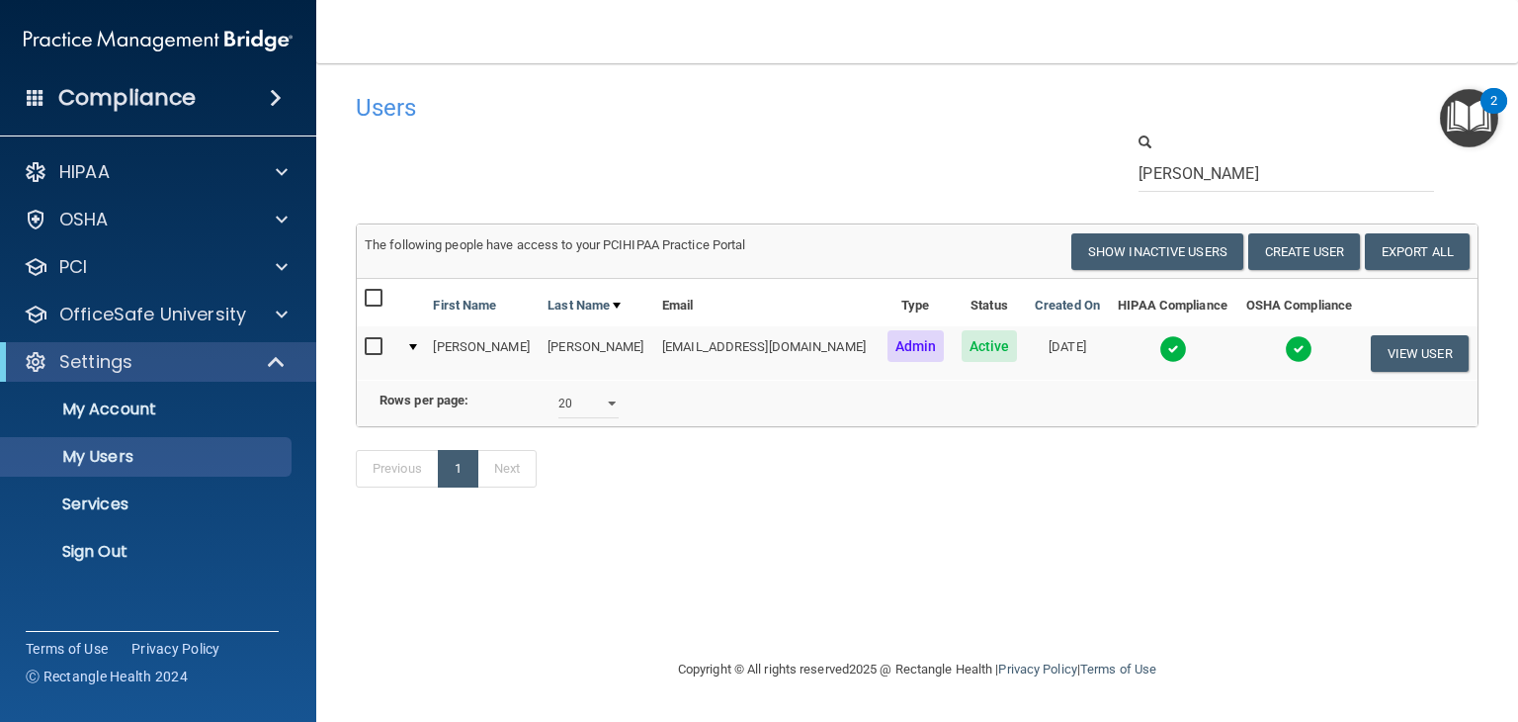
click at [1171, 45] on nav "Toggle navigation [PERSON_NAME] [EMAIL_ADDRESS][DOMAIN_NAME] Manage My Enterpri…" at bounding box center [917, 31] width 1202 height 63
drag, startPoint x: 1216, startPoint y: 175, endPoint x: 1030, endPoint y: 171, distance: 185.9
click at [1046, 171] on div "[PERSON_NAME]" at bounding box center [917, 161] width 1152 height 60
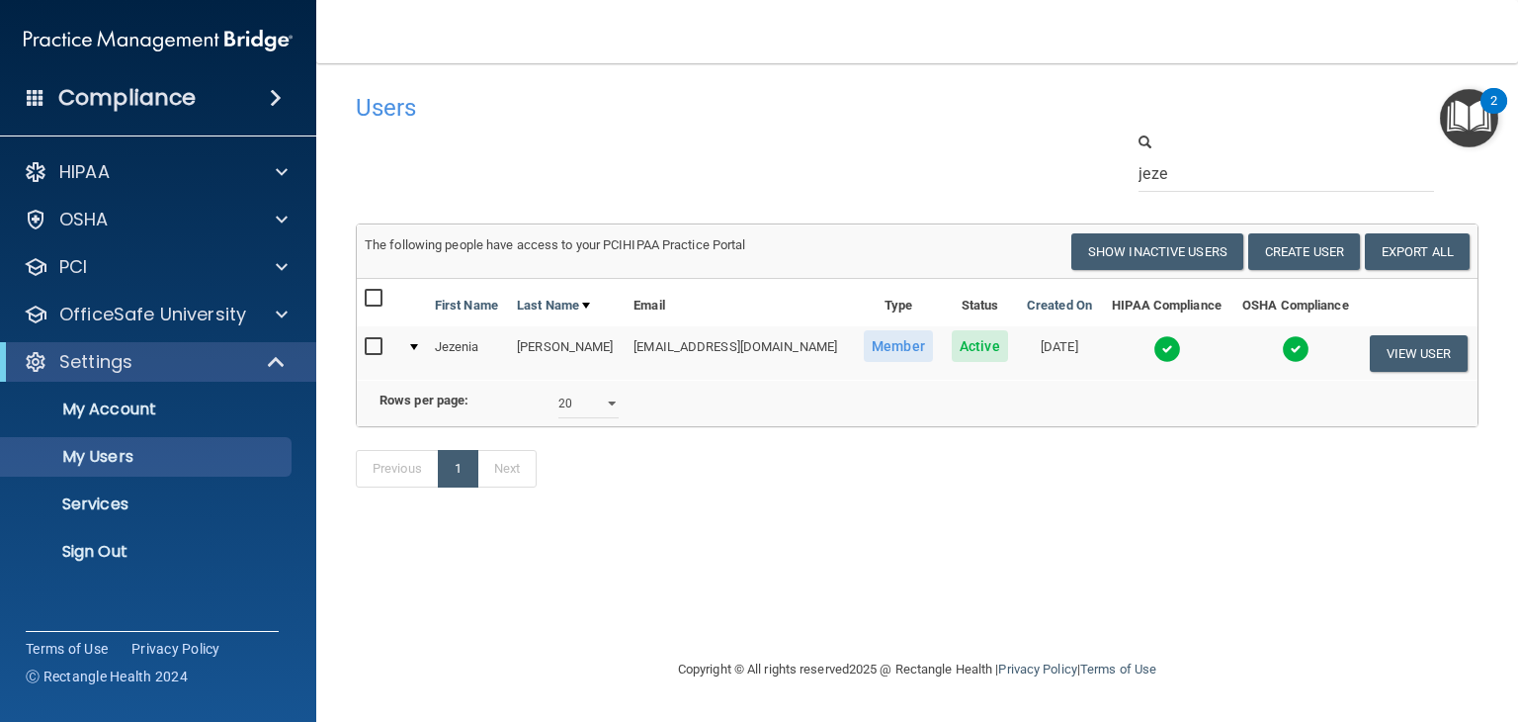
click at [1161, 349] on img at bounding box center [1167, 349] width 28 height 28
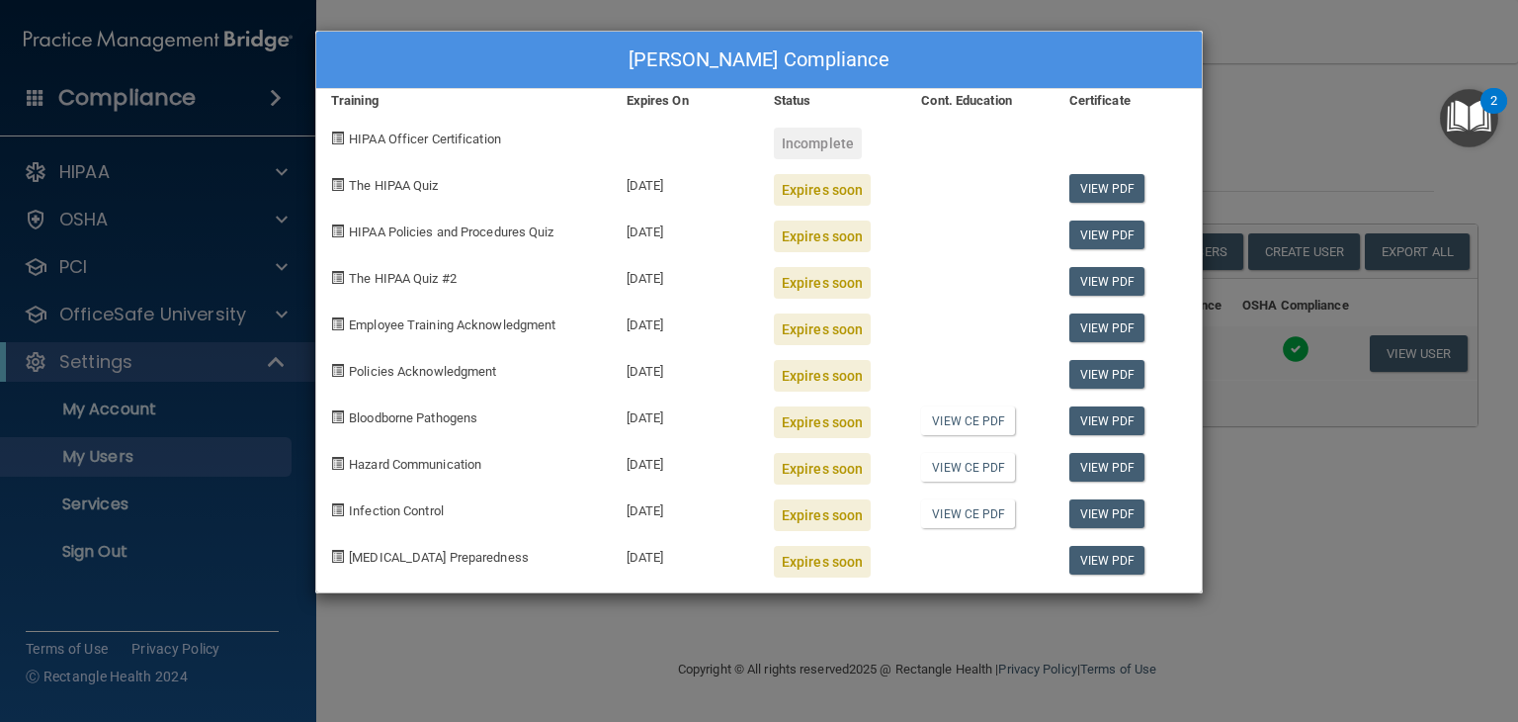
click at [1335, 143] on div "[PERSON_NAME] Compliance Training Expires On Status Cont. Education Certificate…" at bounding box center [759, 361] width 1518 height 722
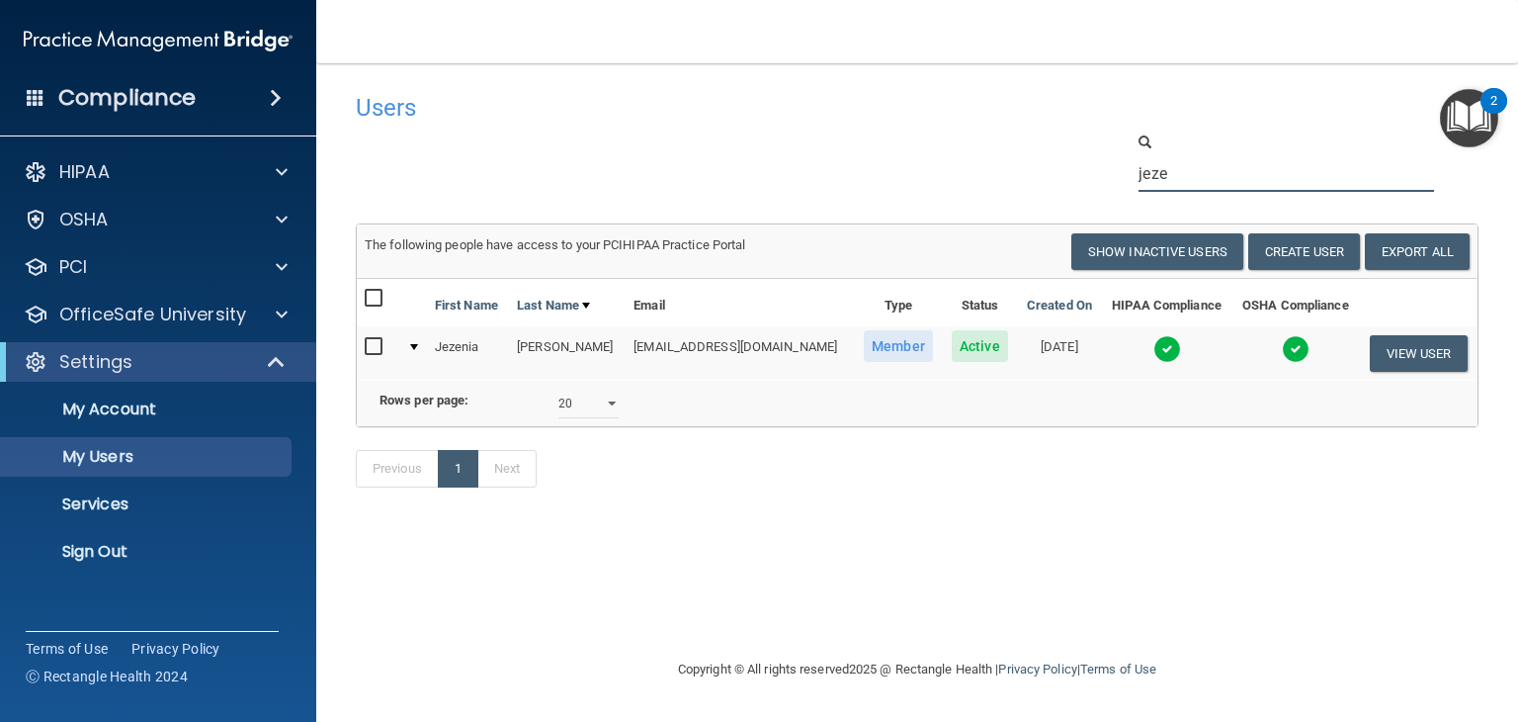
drag, startPoint x: 1194, startPoint y: 175, endPoint x: 1024, endPoint y: 151, distance: 171.7
click at [1028, 151] on div "jeze" at bounding box center [917, 161] width 1152 height 60
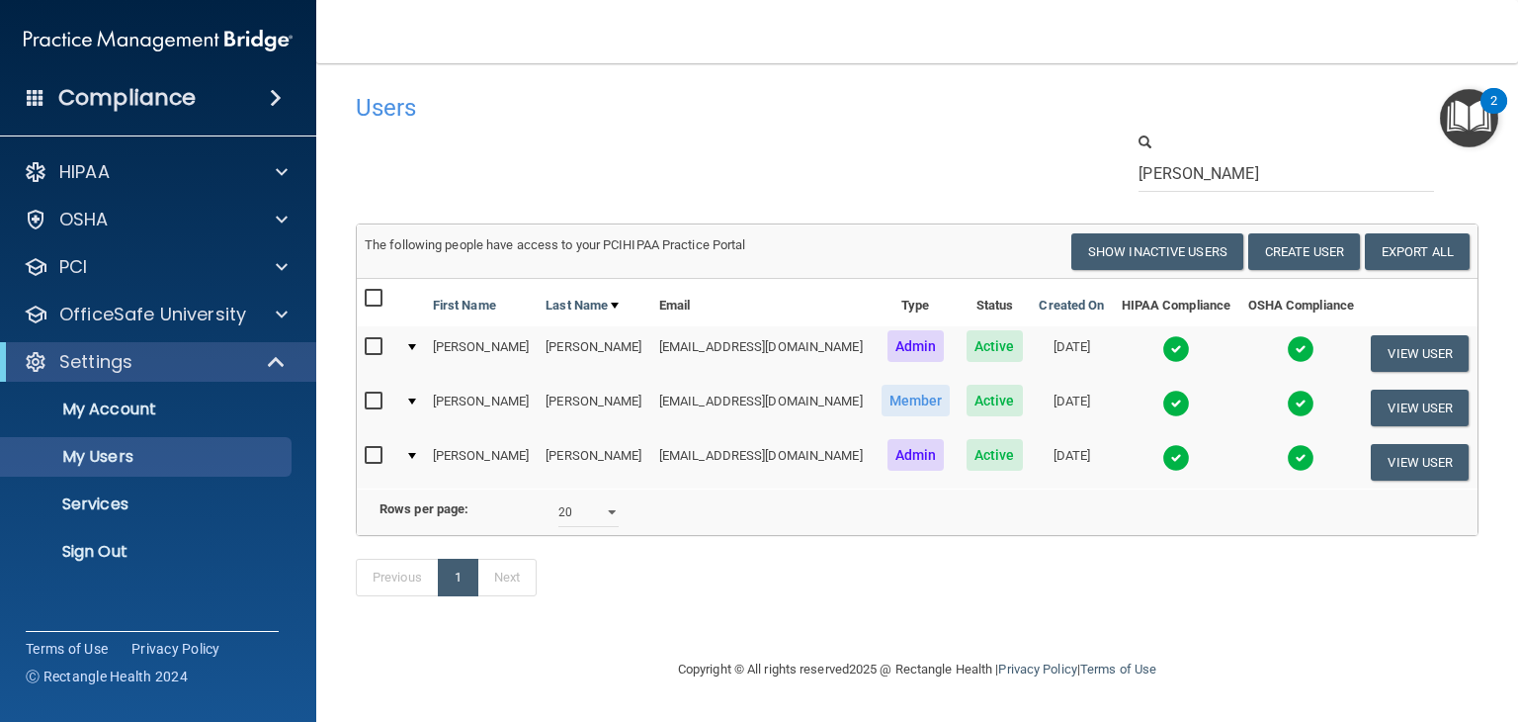
click at [1162, 354] on img at bounding box center [1176, 349] width 28 height 28
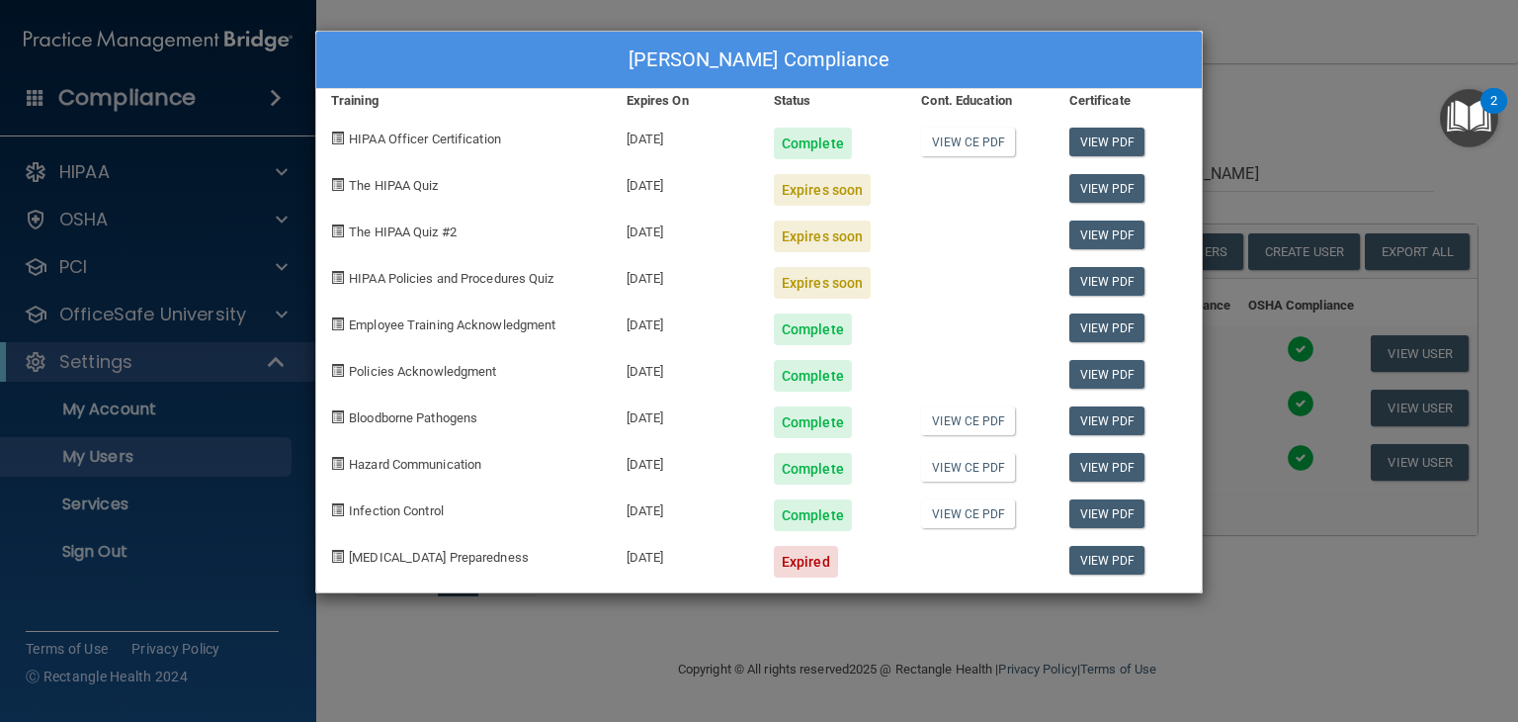
click at [1249, 98] on div "[PERSON_NAME] Compliance Training Expires On Status Cont. Education Certificate…" at bounding box center [759, 361] width 1518 height 722
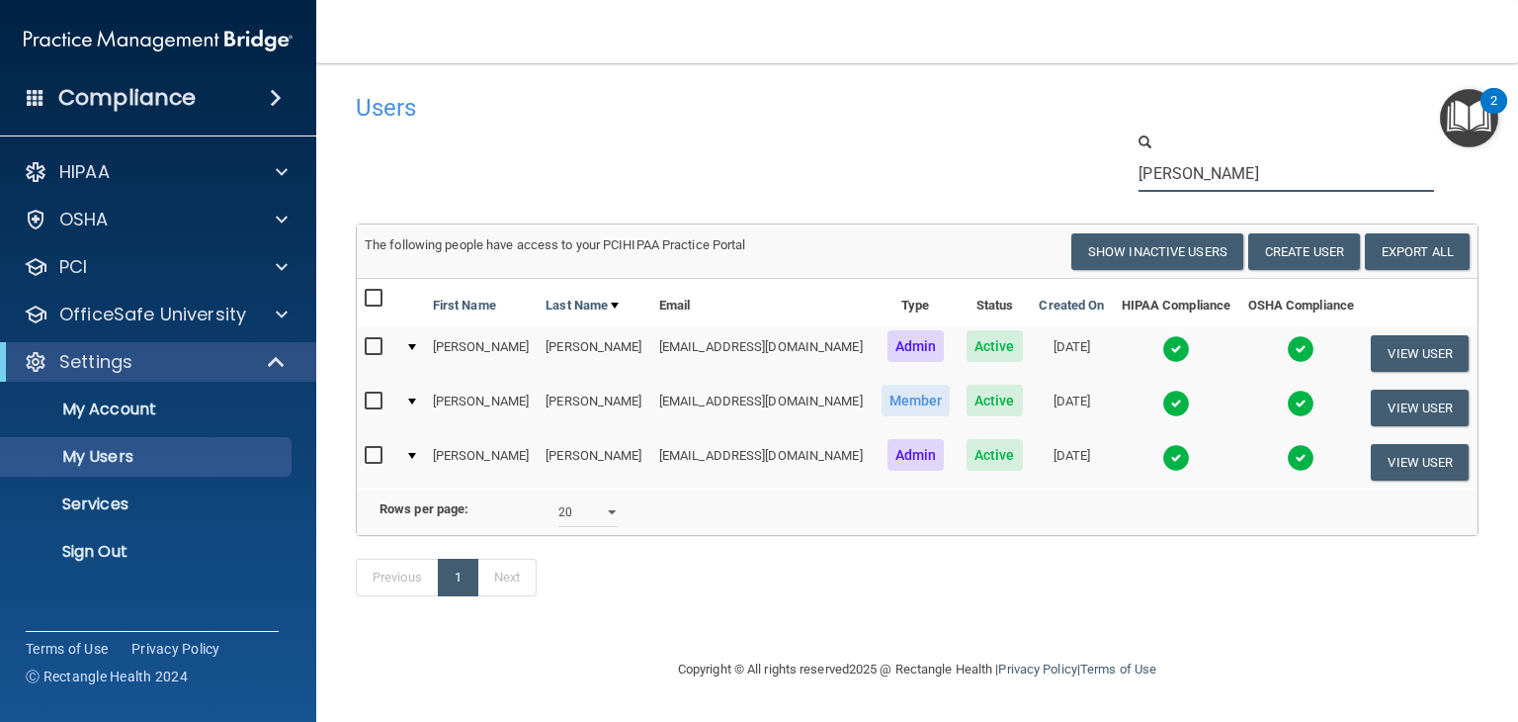
drag, startPoint x: 1195, startPoint y: 179, endPoint x: 1055, endPoint y: 156, distance: 142.2
click at [1056, 156] on div "[PERSON_NAME]" at bounding box center [917, 161] width 1152 height 60
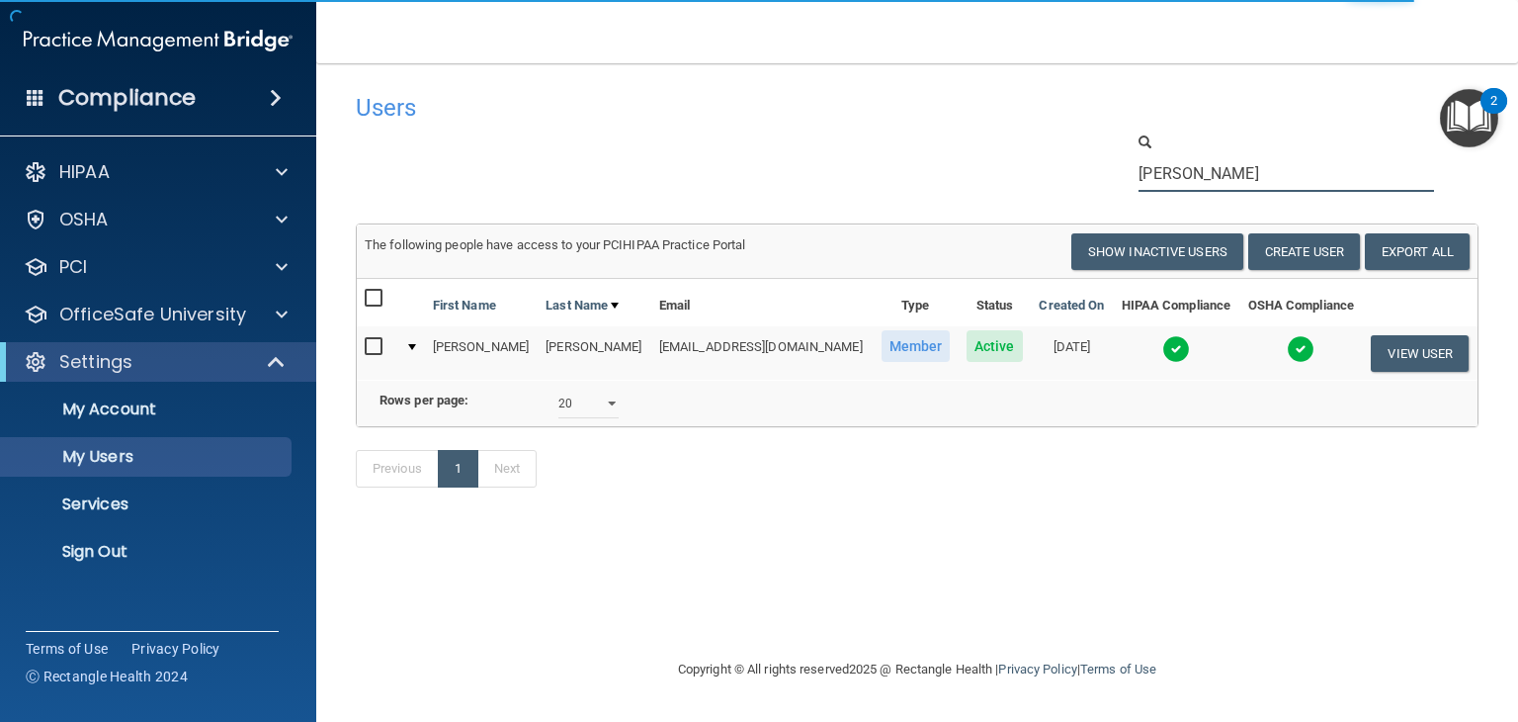
type input "[PERSON_NAME]"
click at [1174, 349] on img at bounding box center [1176, 349] width 28 height 28
